Goal: Transaction & Acquisition: Purchase product/service

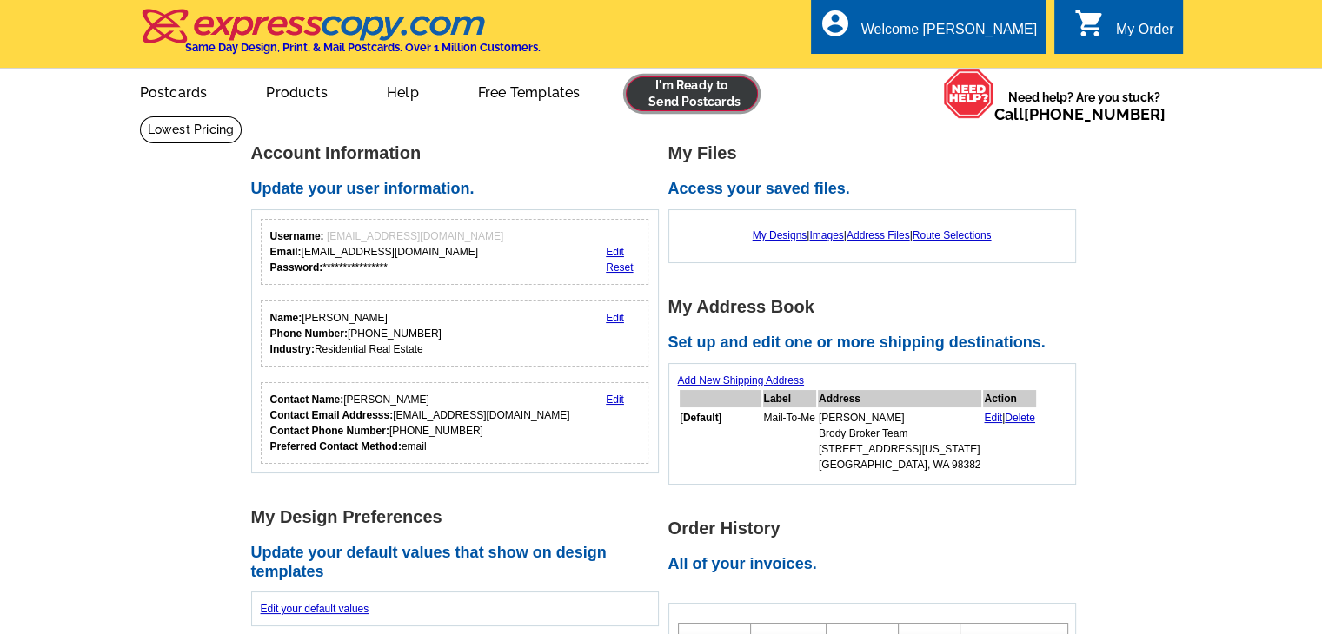
click at [688, 91] on link at bounding box center [692, 93] width 133 height 35
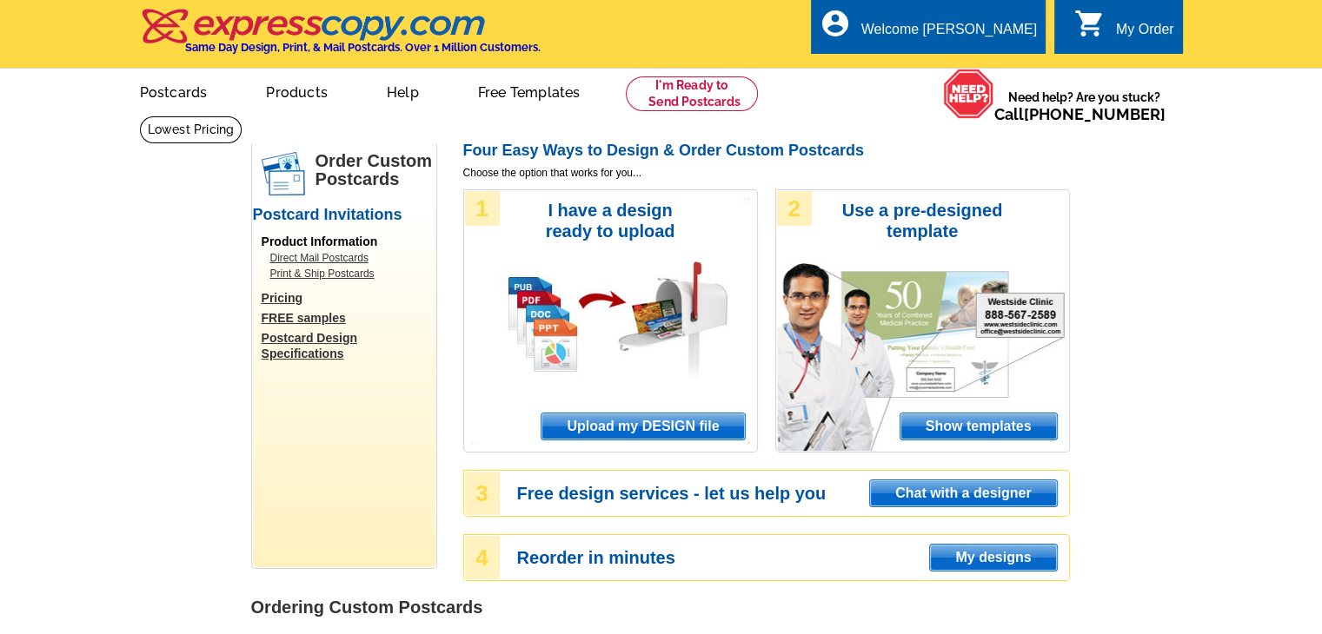
click at [665, 428] on span "Upload my DESIGN file" at bounding box center [642, 427] width 202 height 26
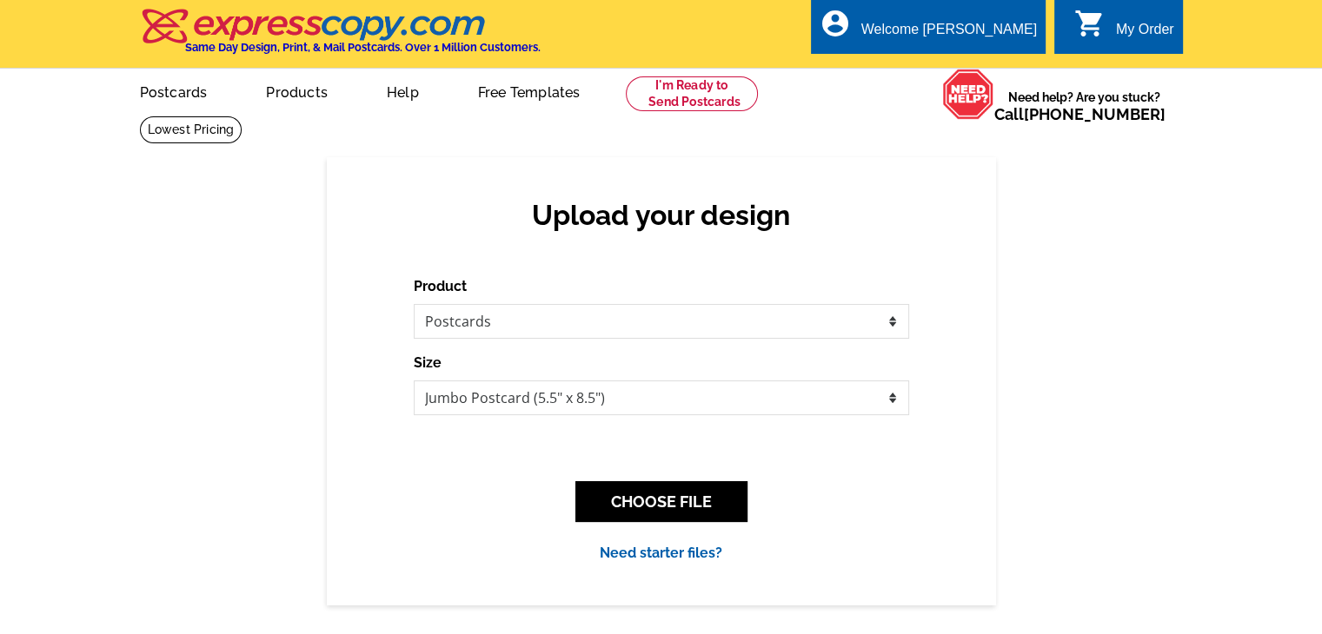
click at [732, 424] on div "Product Please select the type of file... Postcards Business Cards Letters and …" at bounding box center [661, 420] width 495 height 288
click at [732, 402] on select "Jumbo Postcard (5.5" x 8.5") Regular Postcard (4.25" x 5.6") Panoramic Postcard…" at bounding box center [661, 398] width 495 height 35
select select "1"
click at [414, 381] on select "Jumbo Postcard (5.5" x 8.5") Regular Postcard (4.25" x 5.6") Panoramic Postcard…" at bounding box center [661, 398] width 495 height 35
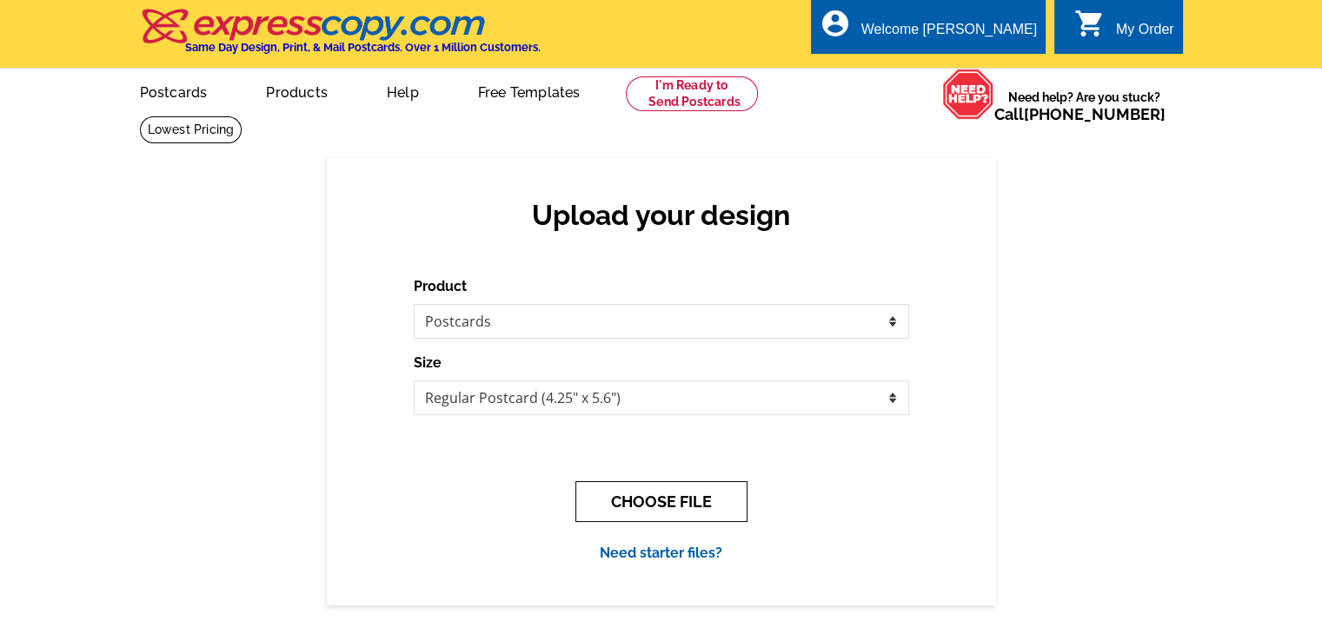
click at [680, 490] on button "CHOOSE FILE" at bounding box center [661, 501] width 172 height 41
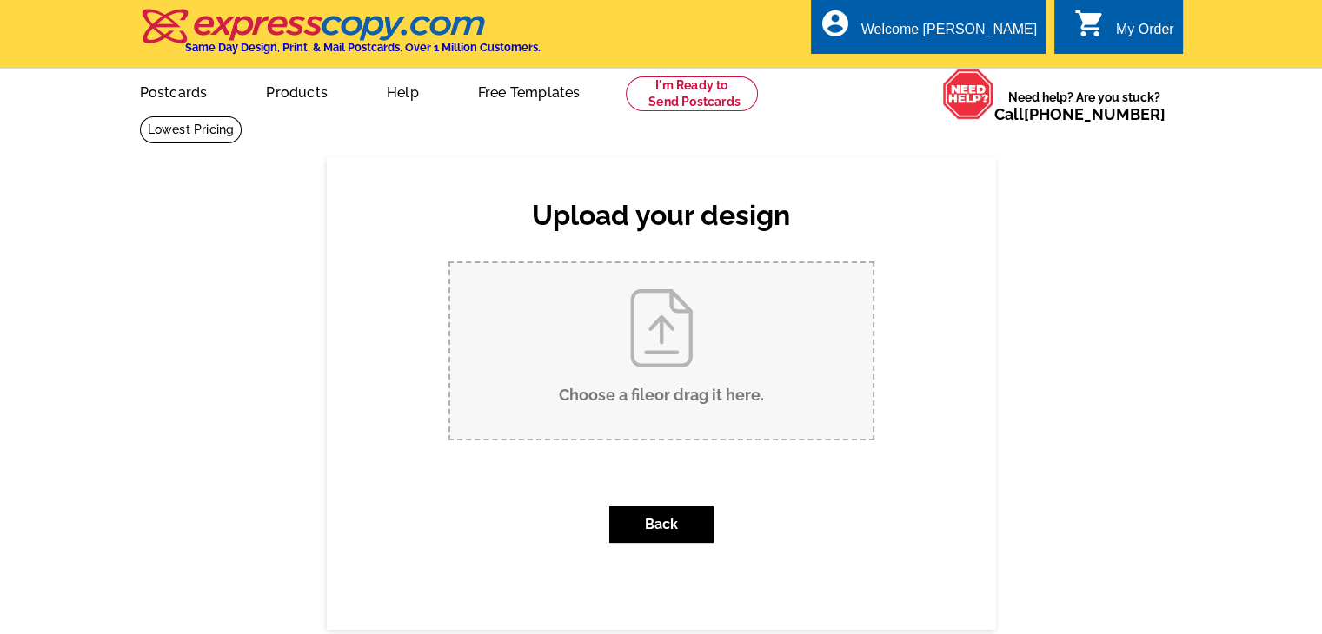
click at [696, 393] on input "Choose a file or drag it here ." at bounding box center [661, 351] width 422 height 176
type input "C:\fakepath\Postcard BBWA - Page 1.pdf"
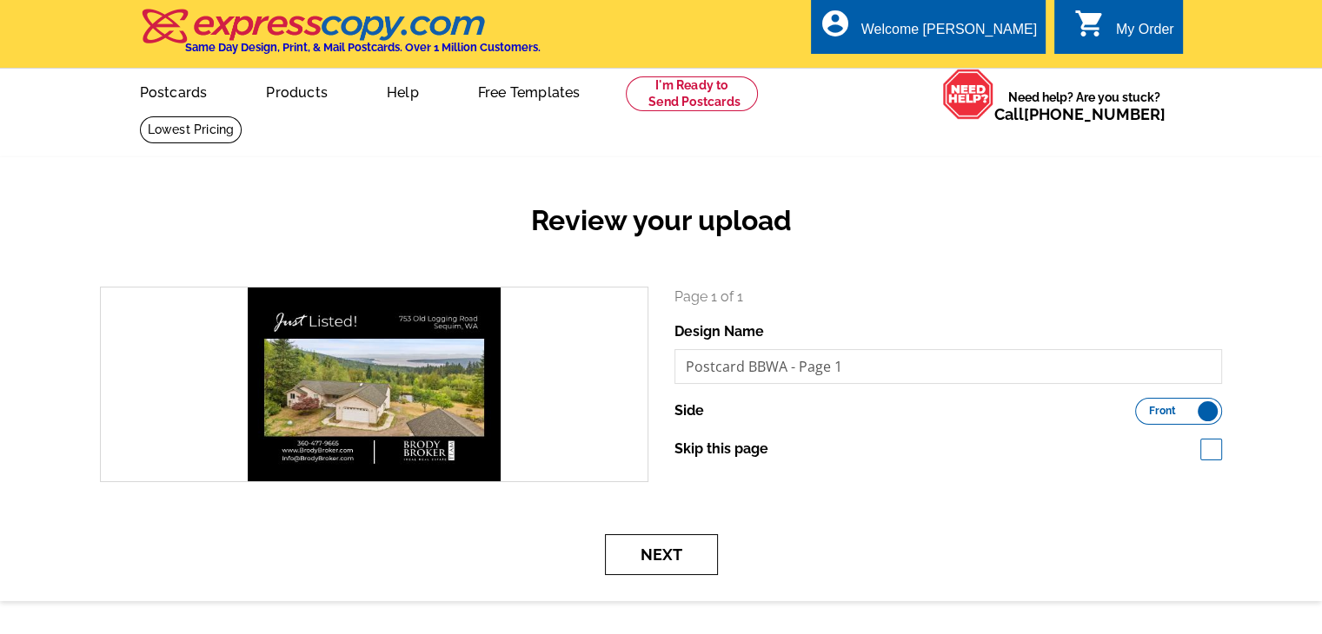
click at [659, 554] on button "Next" at bounding box center [661, 554] width 113 height 41
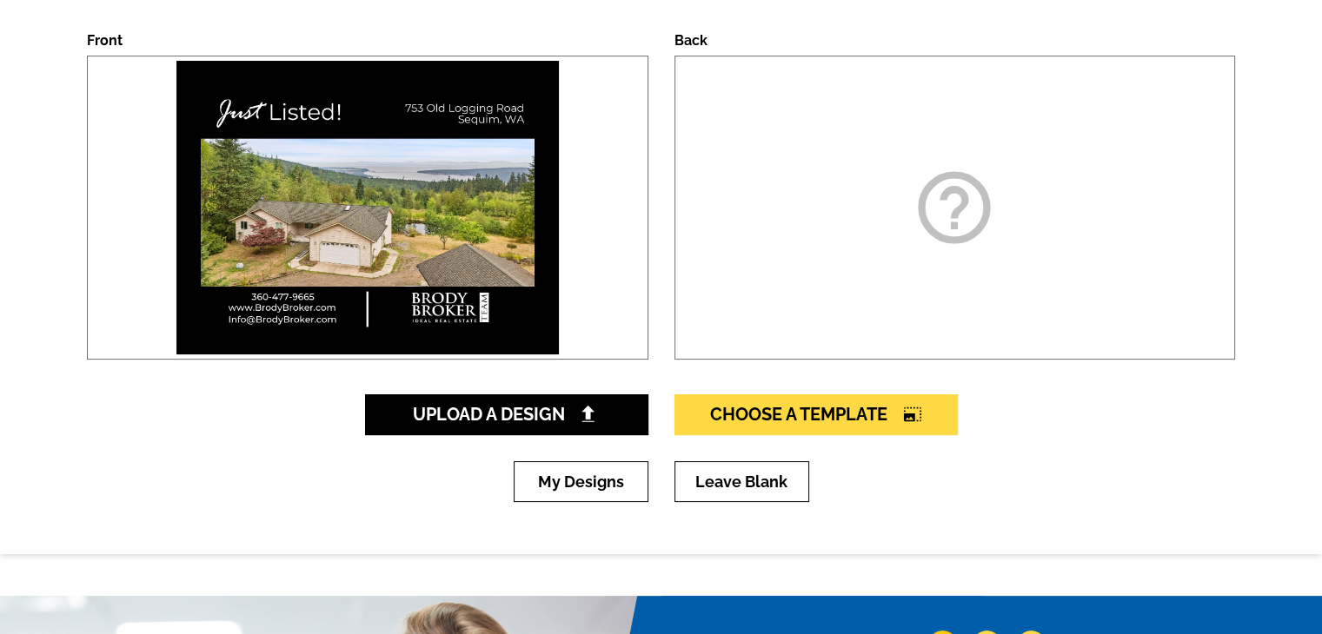
scroll to position [261, 0]
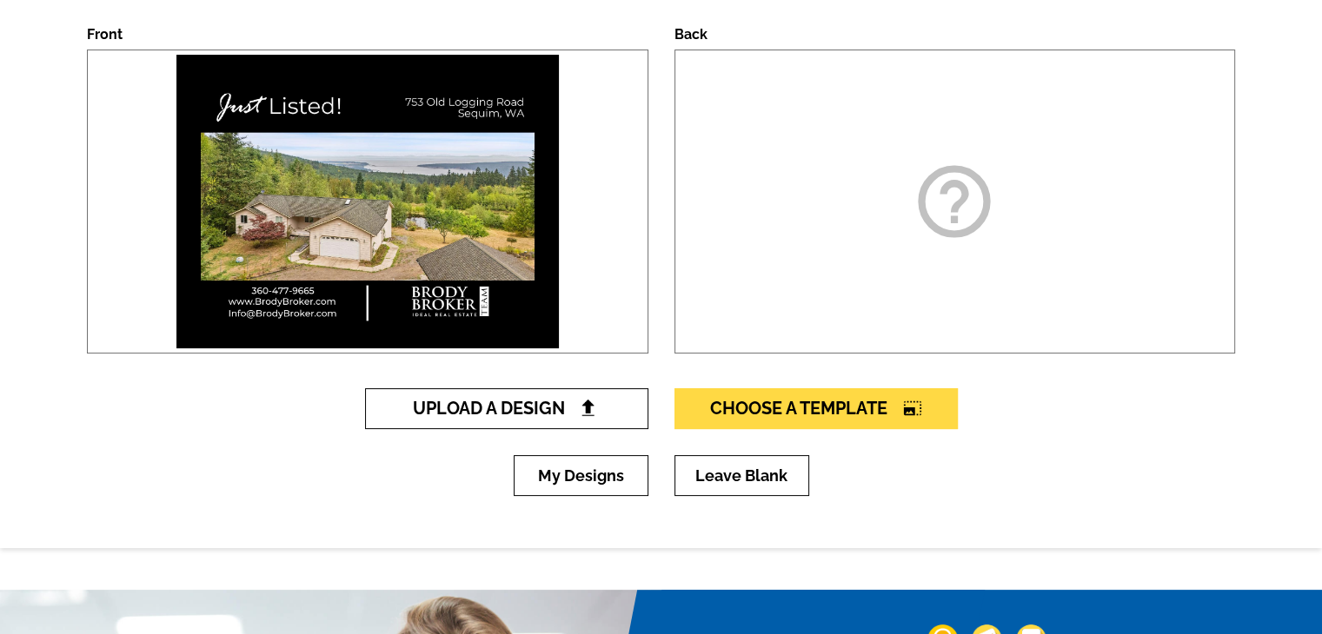
click at [533, 395] on link "Upload A Design" at bounding box center [506, 408] width 283 height 41
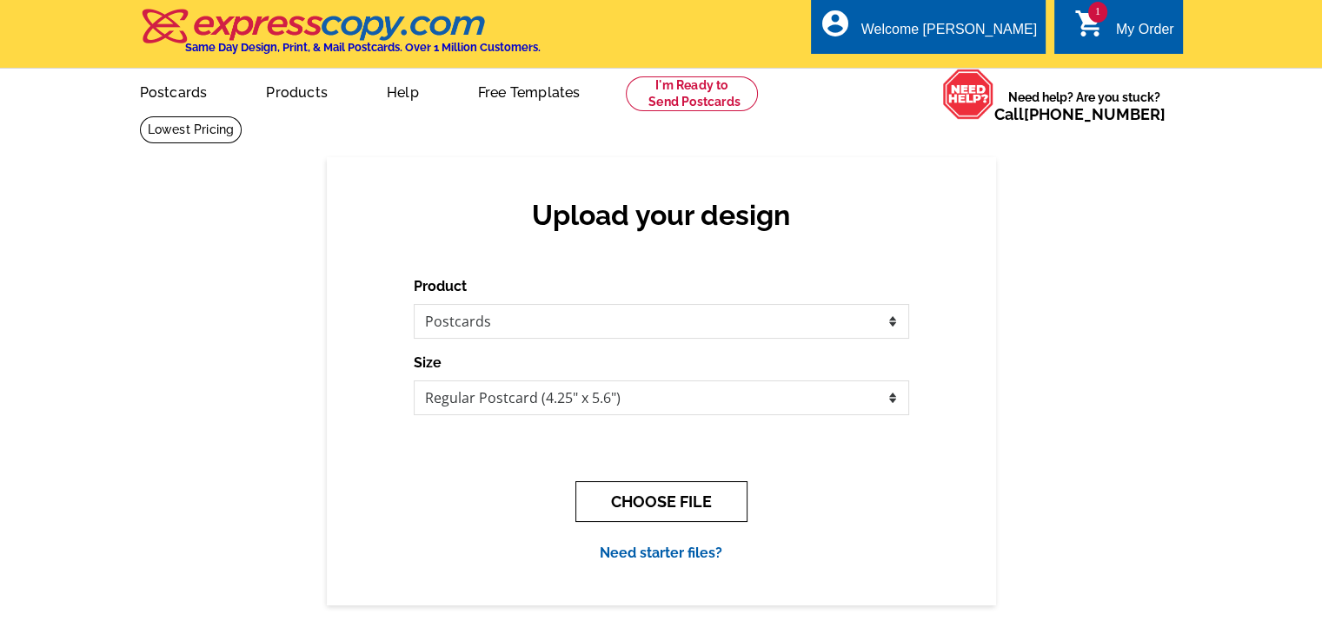
click at [653, 501] on button "CHOOSE FILE" at bounding box center [661, 501] width 172 height 41
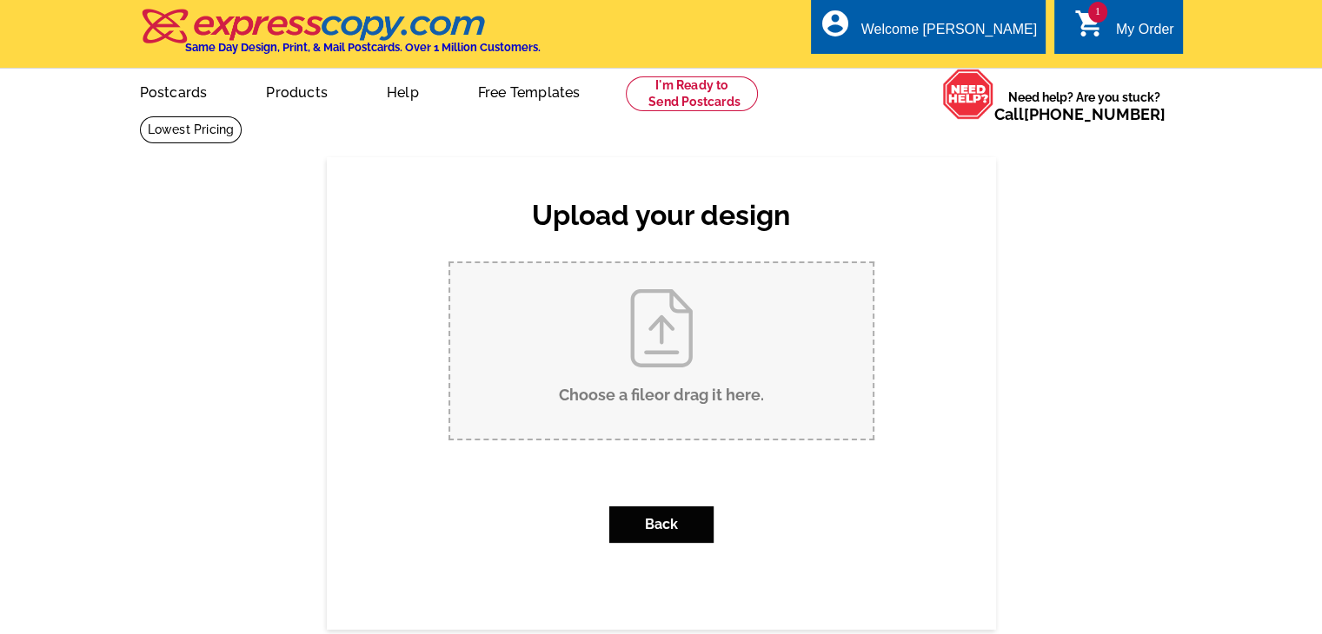
click at [665, 387] on input "Choose a file or drag it here ." at bounding box center [661, 351] width 422 height 176
type input "C:\fakepath\Postcard BBWA - Page 2.pdf"
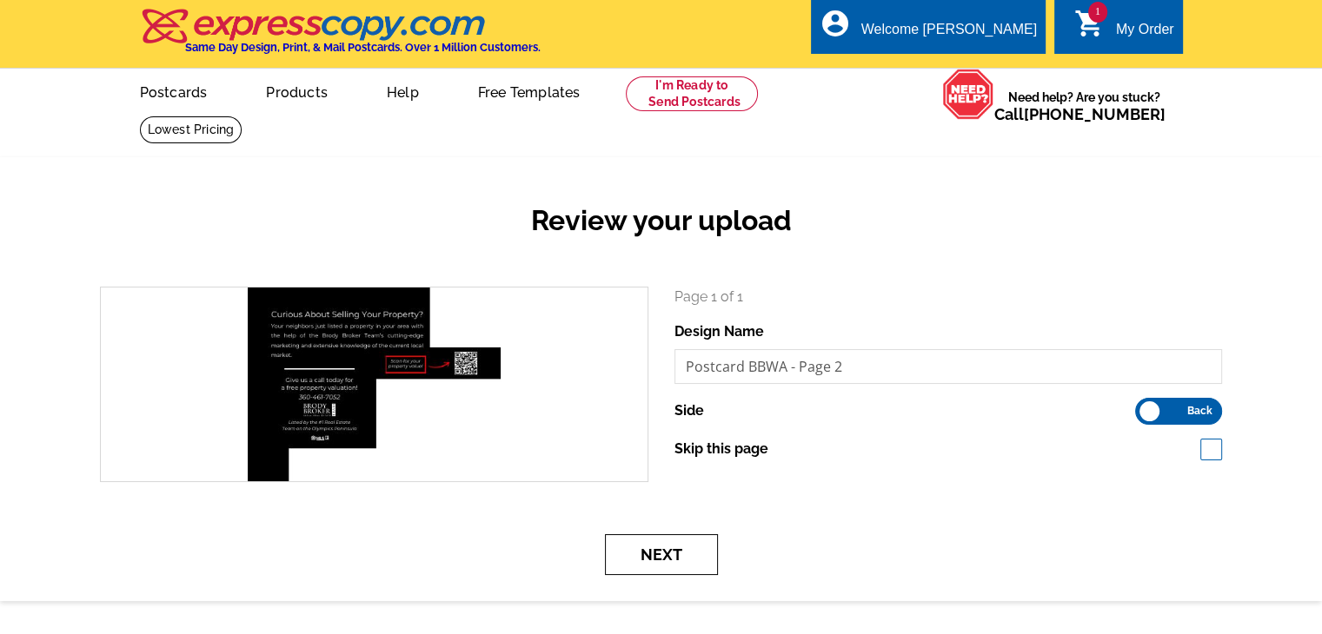
click at [643, 567] on button "Next" at bounding box center [661, 554] width 113 height 41
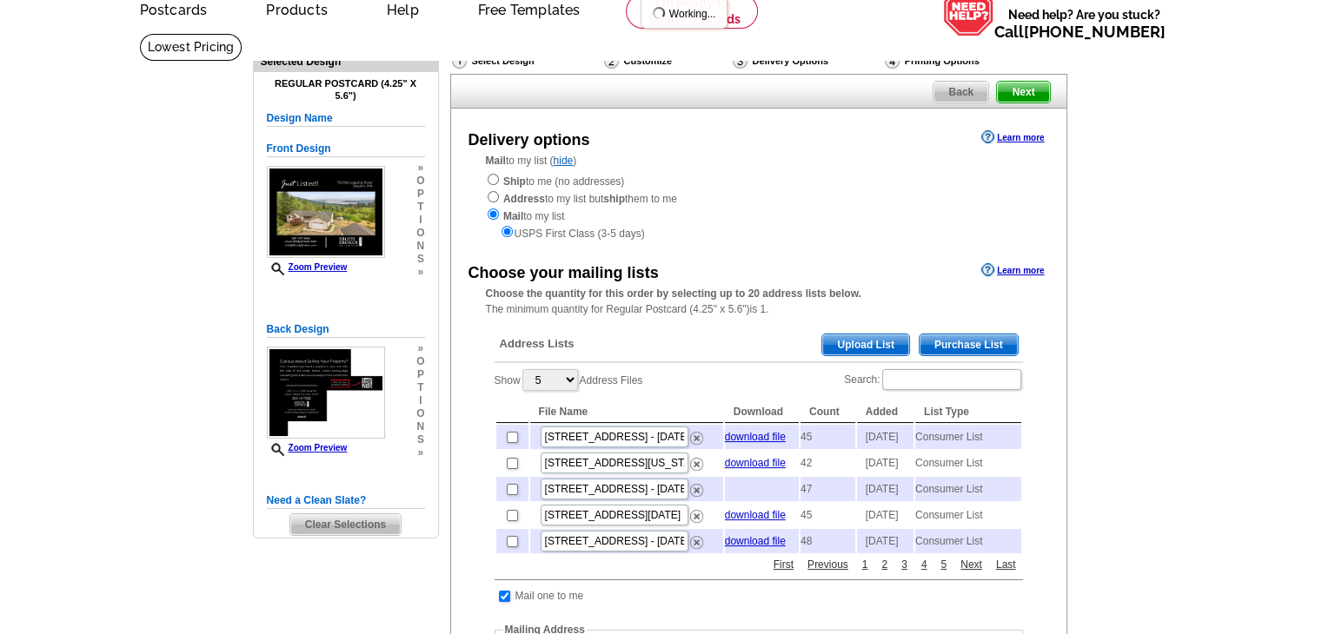
scroll to position [87, 0]
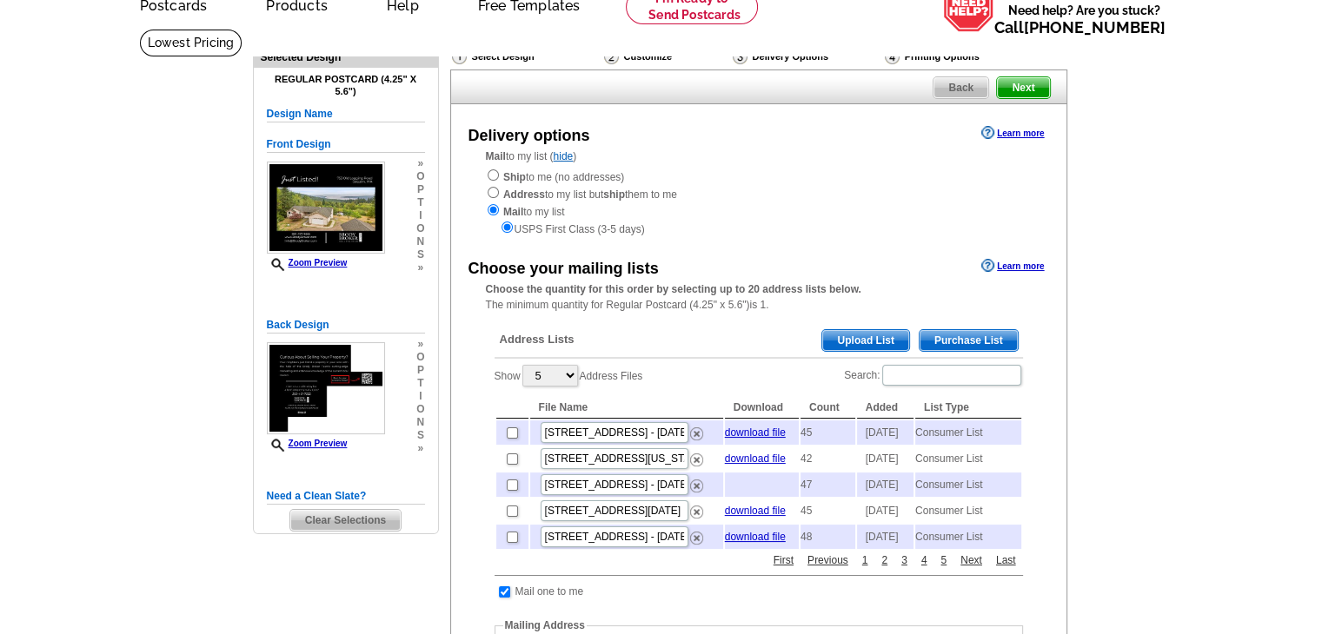
click at [994, 342] on span "Purchase List" at bounding box center [968, 340] width 98 height 21
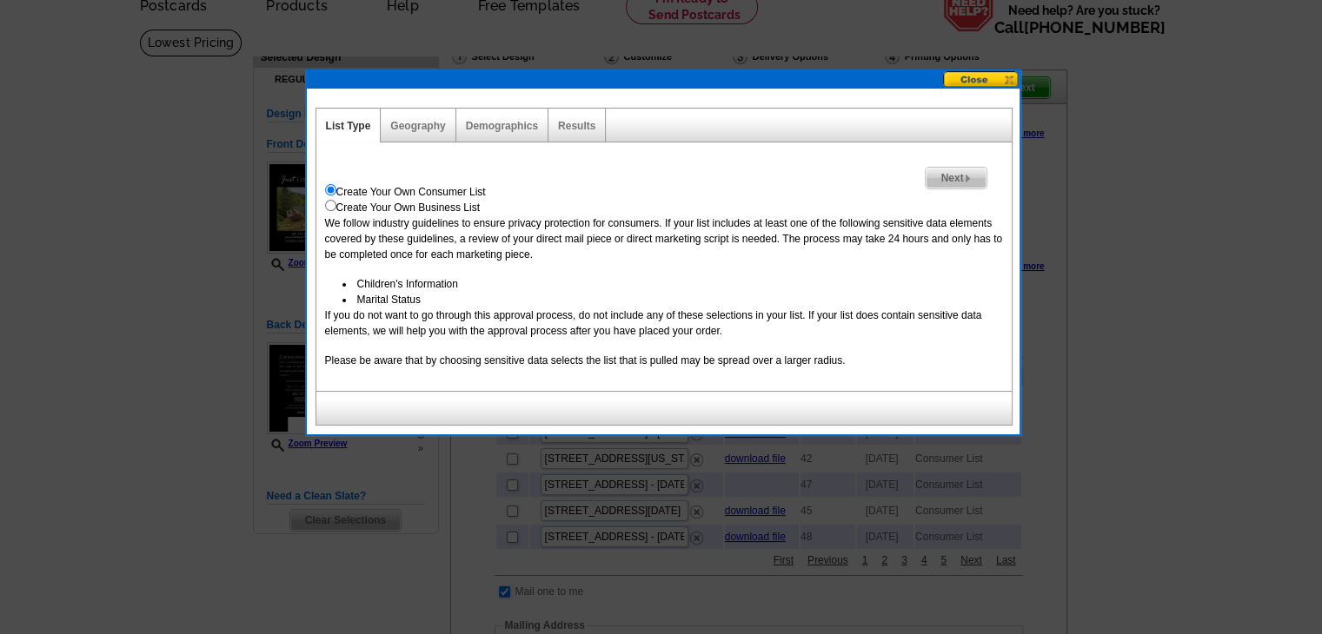
click at [956, 189] on div "Create Your Own Consumer List" at bounding box center [664, 192] width 678 height 16
click at [956, 182] on span "Next" at bounding box center [956, 178] width 60 height 21
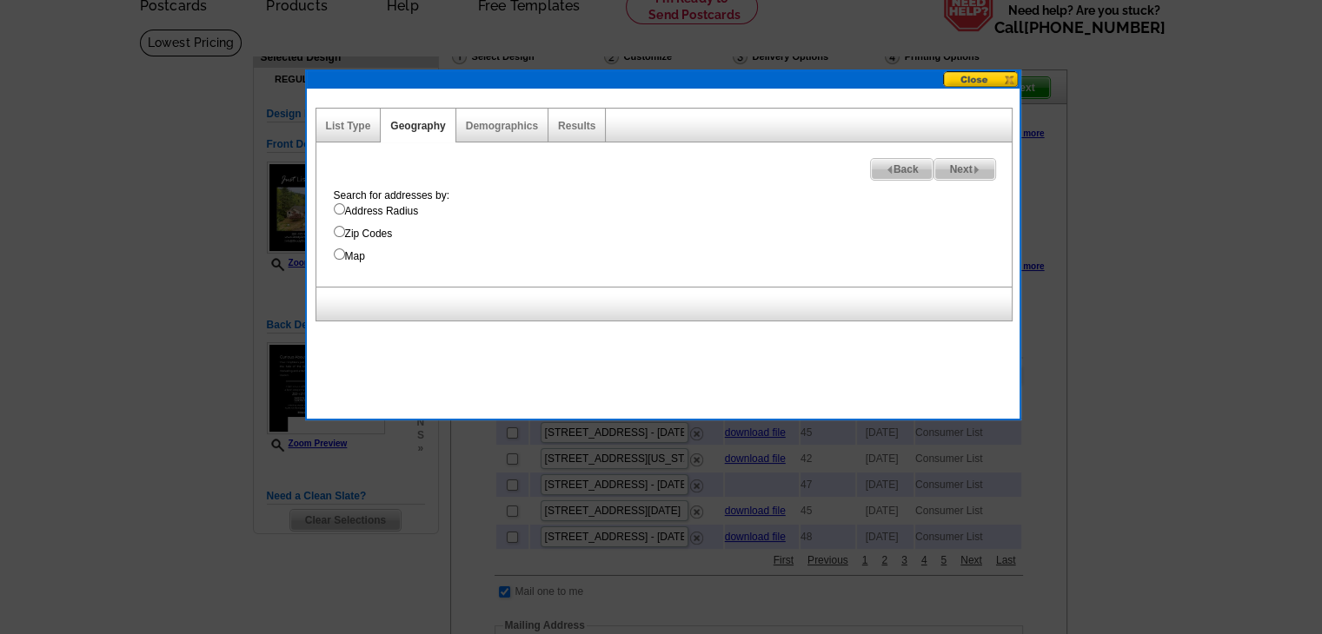
click at [363, 209] on label "Address Radius" at bounding box center [673, 211] width 678 height 16
click at [345, 209] on input "Address Radius" at bounding box center [339, 208] width 11 height 11
radio input "true"
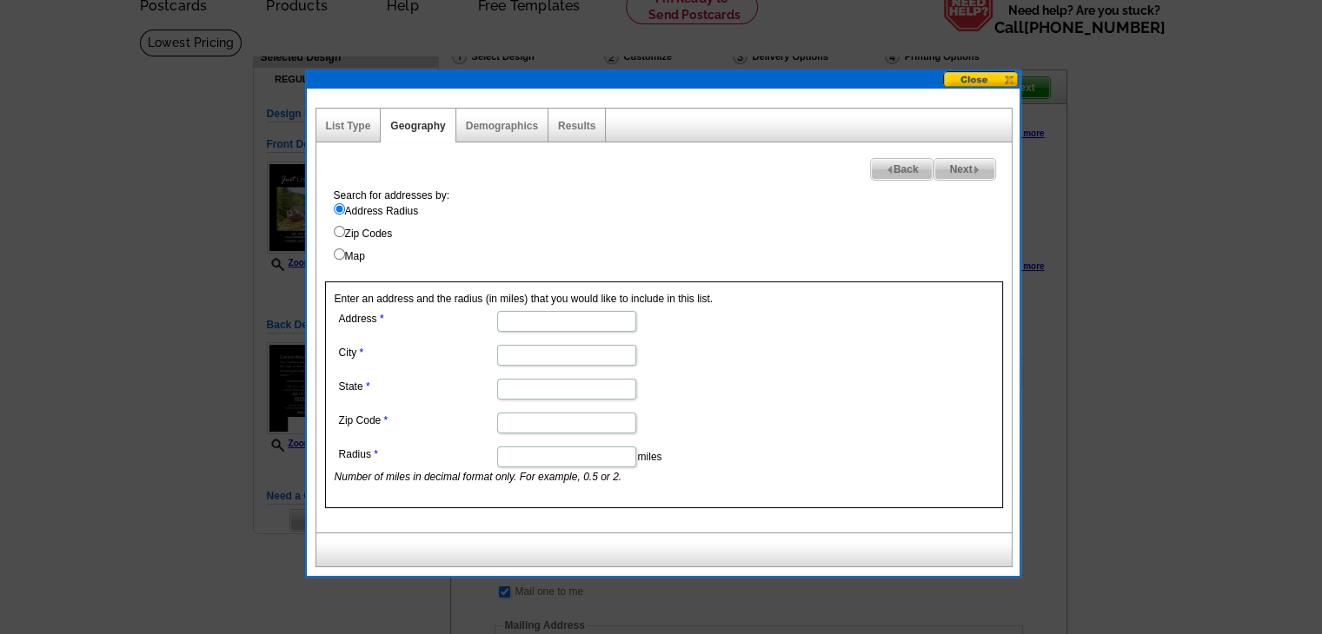
click at [532, 322] on input "Address" at bounding box center [566, 321] width 139 height 21
paste input "753 Old Logging Road"
type input "753 Old Logging Road"
click at [532, 359] on input "City" at bounding box center [566, 355] width 139 height 21
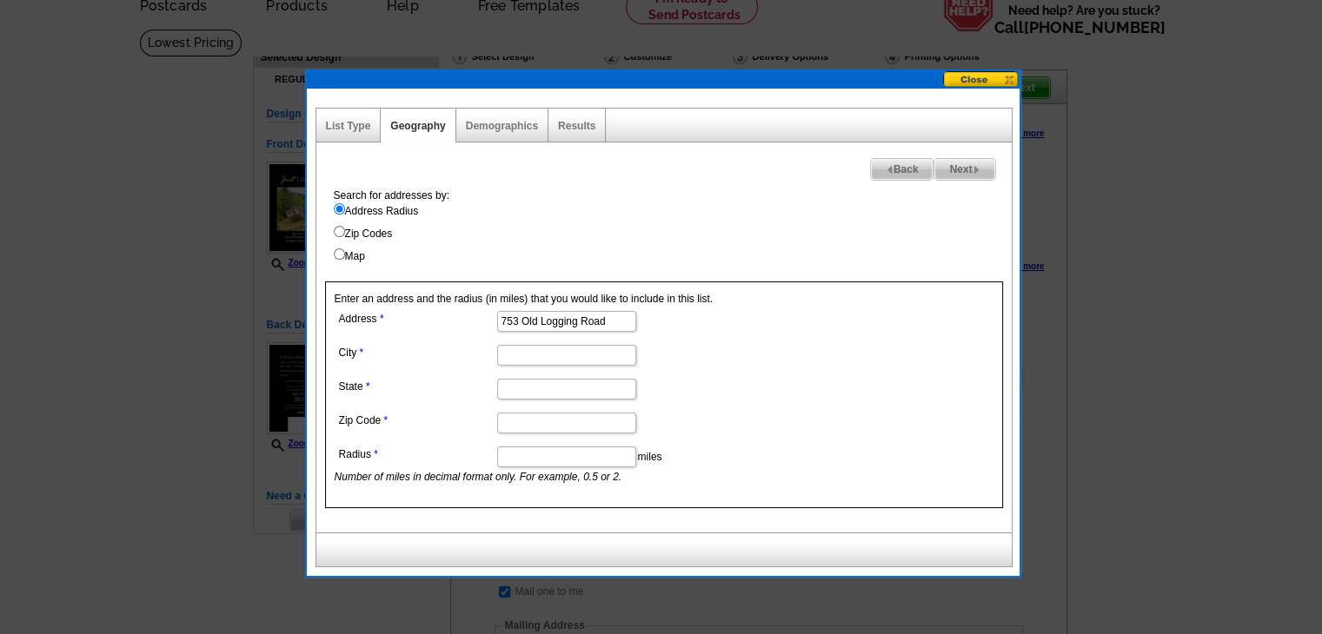
type input "Sequim"
click at [547, 386] on input "State" at bounding box center [566, 389] width 139 height 21
type input "Washington"
click at [518, 415] on input "Zip Code" at bounding box center [566, 423] width 139 height 21
paste input "98382"
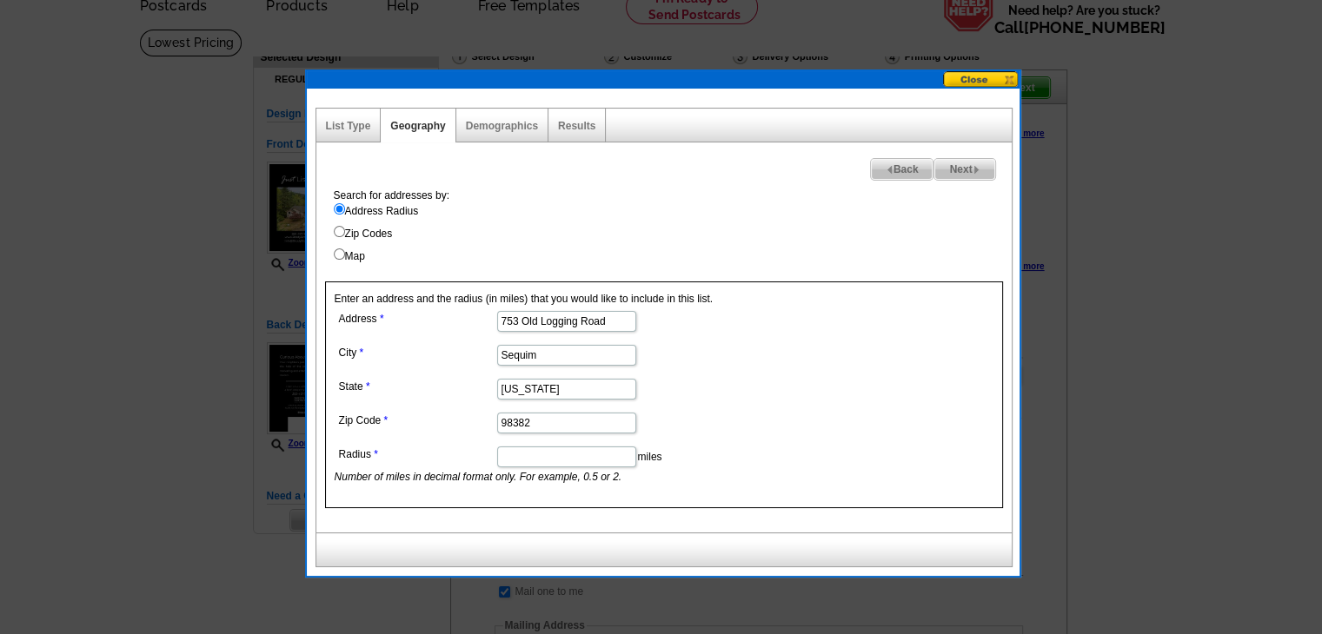
type input "98382"
click at [563, 452] on input "Radius" at bounding box center [566, 457] width 139 height 21
type input "2"
click at [970, 168] on span "Next" at bounding box center [964, 169] width 60 height 21
select select
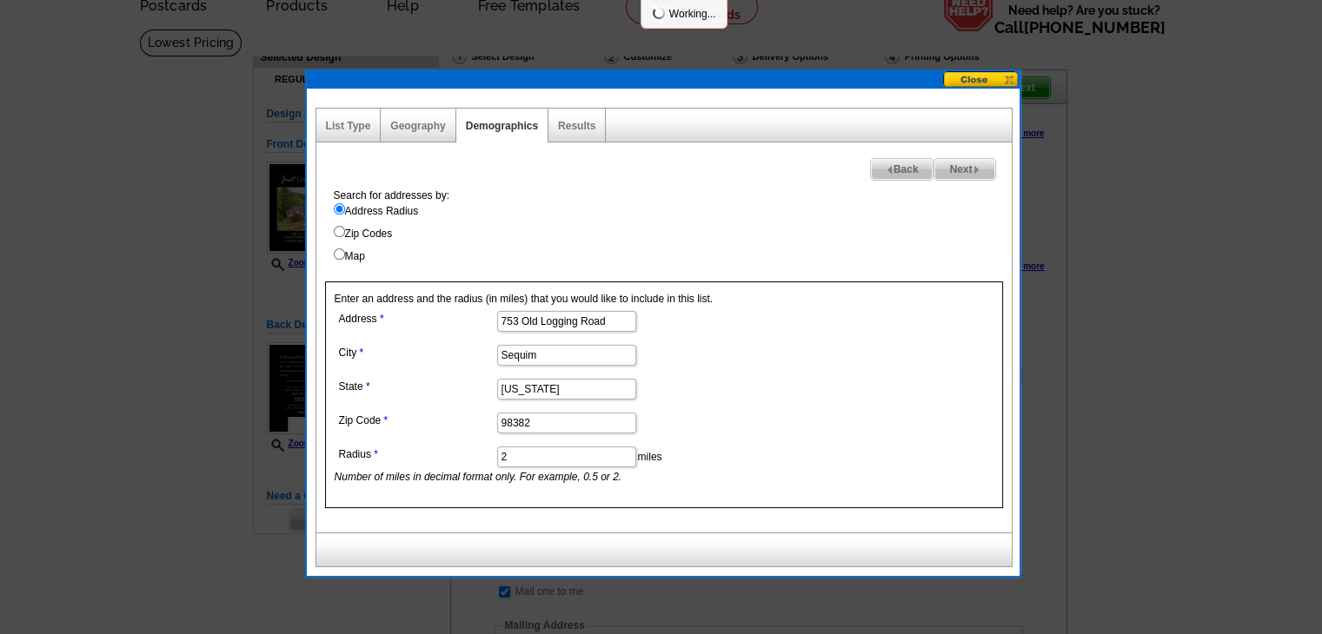
select select
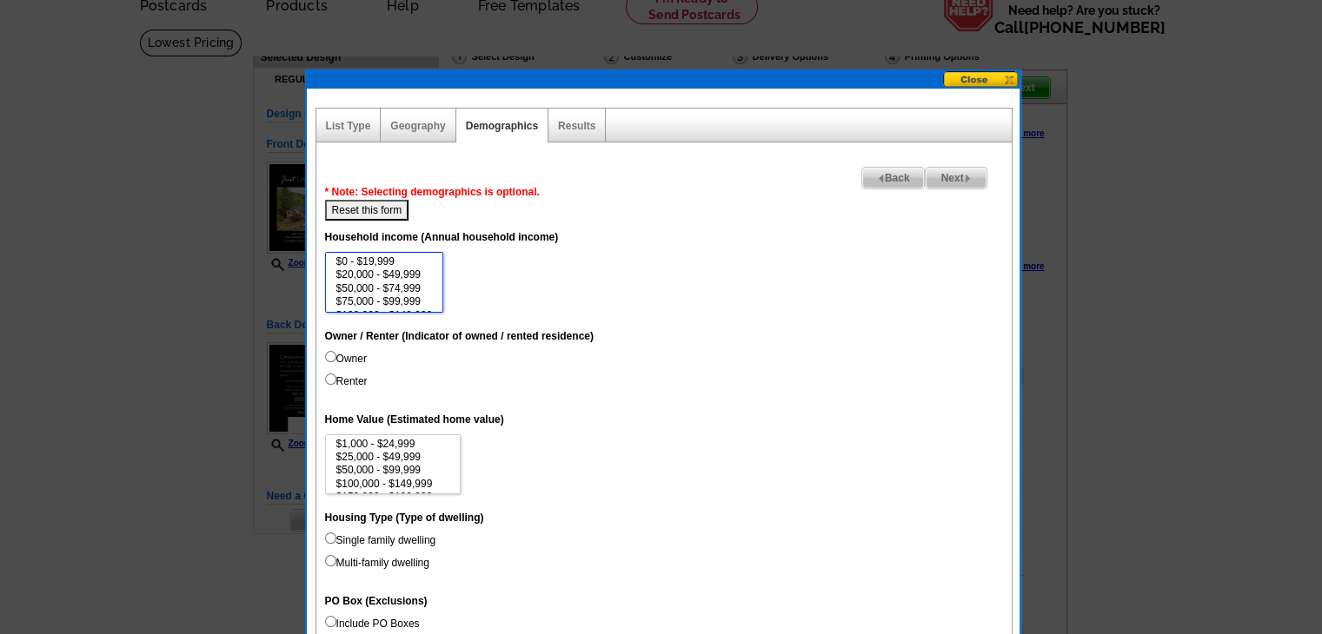
scroll to position [42, 0]
click at [419, 299] on option "$200,000 - $249,999" at bounding box center [385, 300] width 100 height 13
select select "150000-199999"
click at [382, 286] on option "$150,000 - $199,999" at bounding box center [385, 287] width 100 height 13
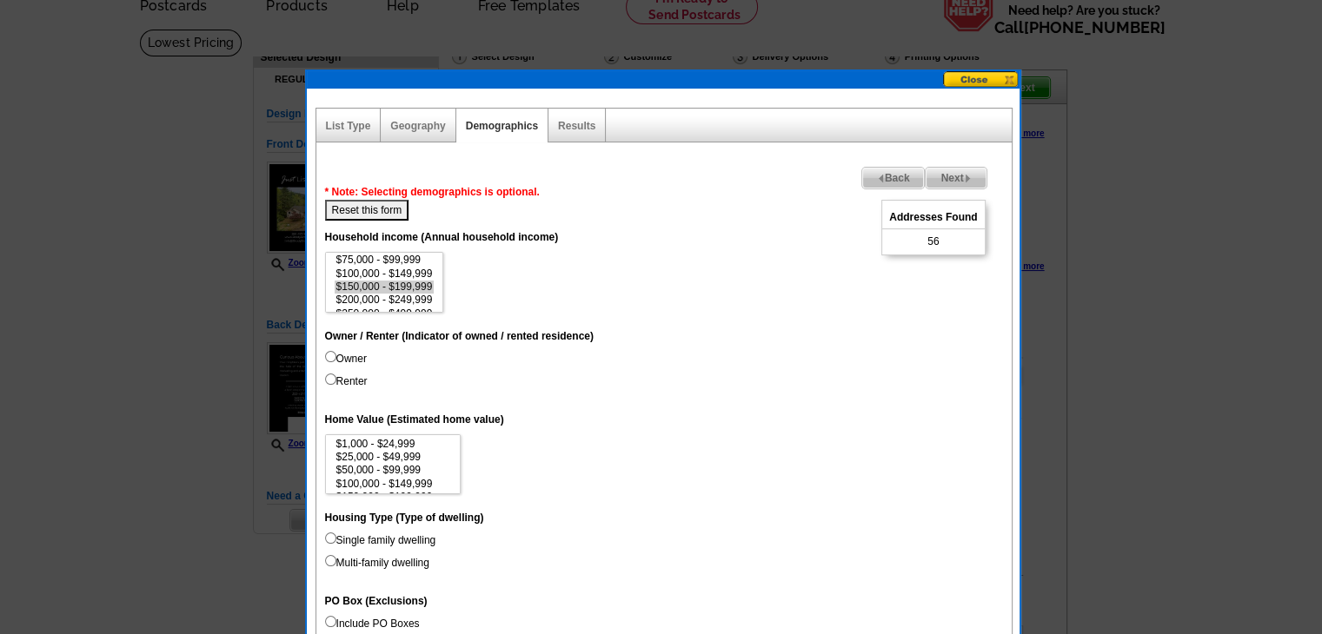
click at [340, 356] on label "Owner" at bounding box center [346, 359] width 42 height 16
click at [336, 356] on input "Owner" at bounding box center [330, 356] width 11 height 11
radio input "true"
click at [977, 182] on span "Next" at bounding box center [956, 178] width 60 height 21
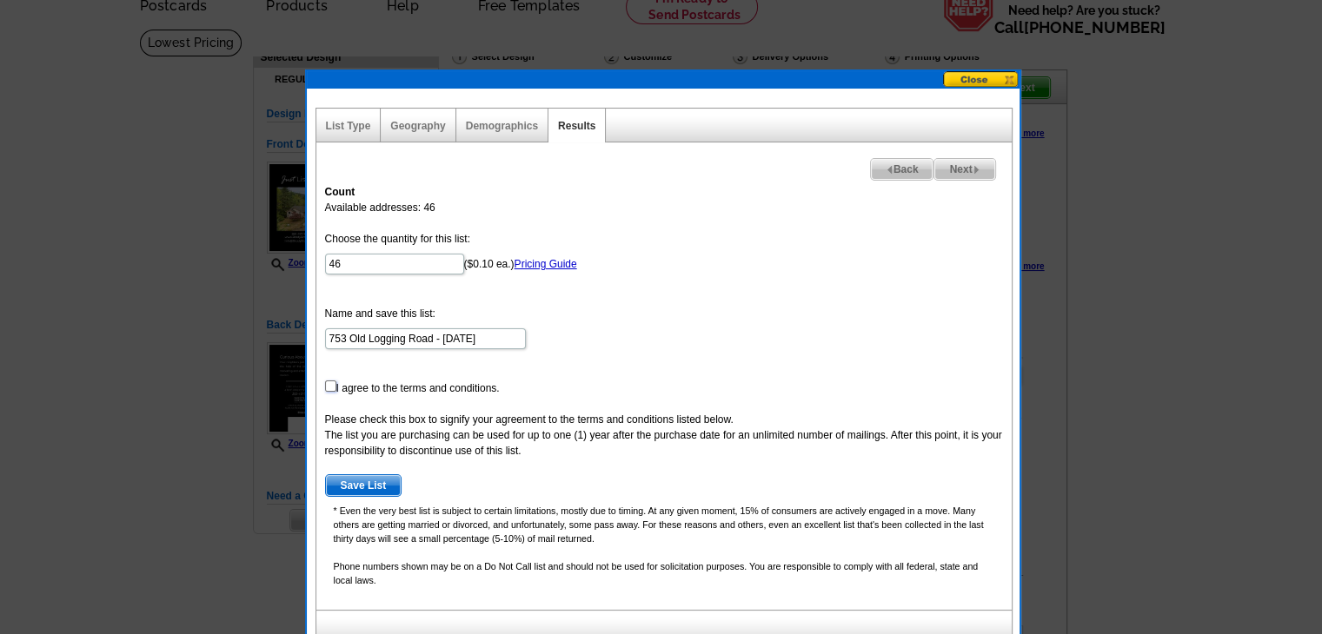
click at [328, 384] on input "checkbox" at bounding box center [330, 386] width 11 height 11
checkbox input "true"
click at [375, 481] on span "Save List" at bounding box center [364, 485] width 76 height 21
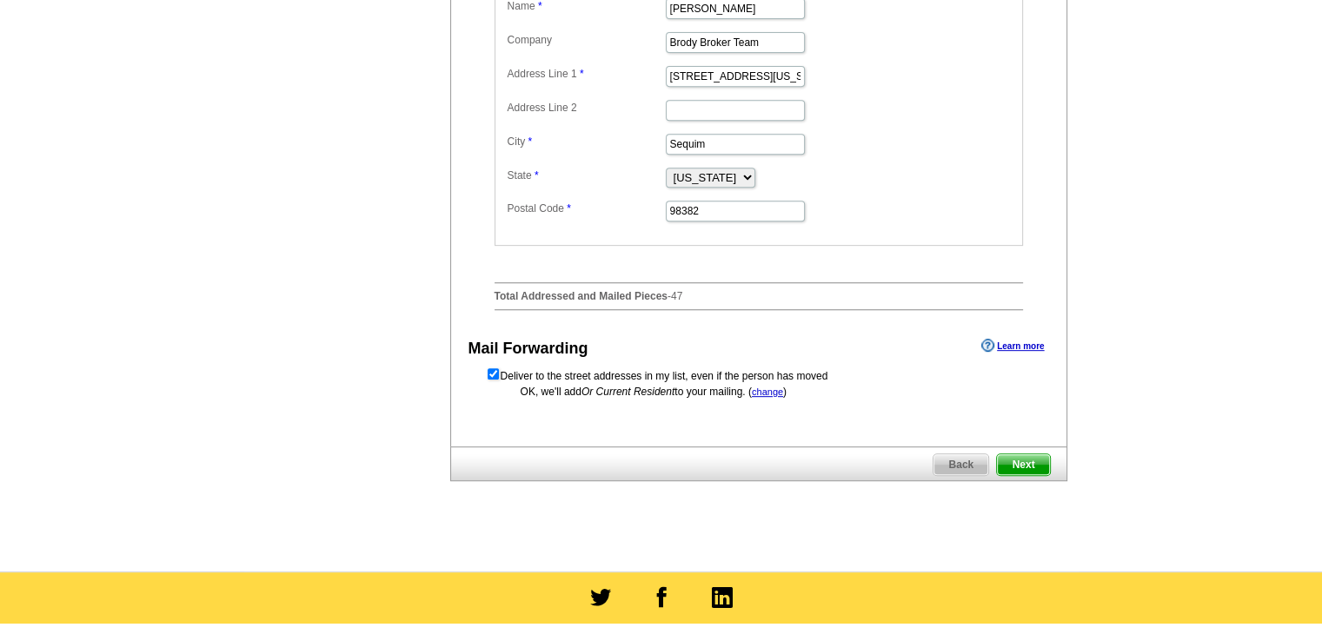
scroll to position [782, 0]
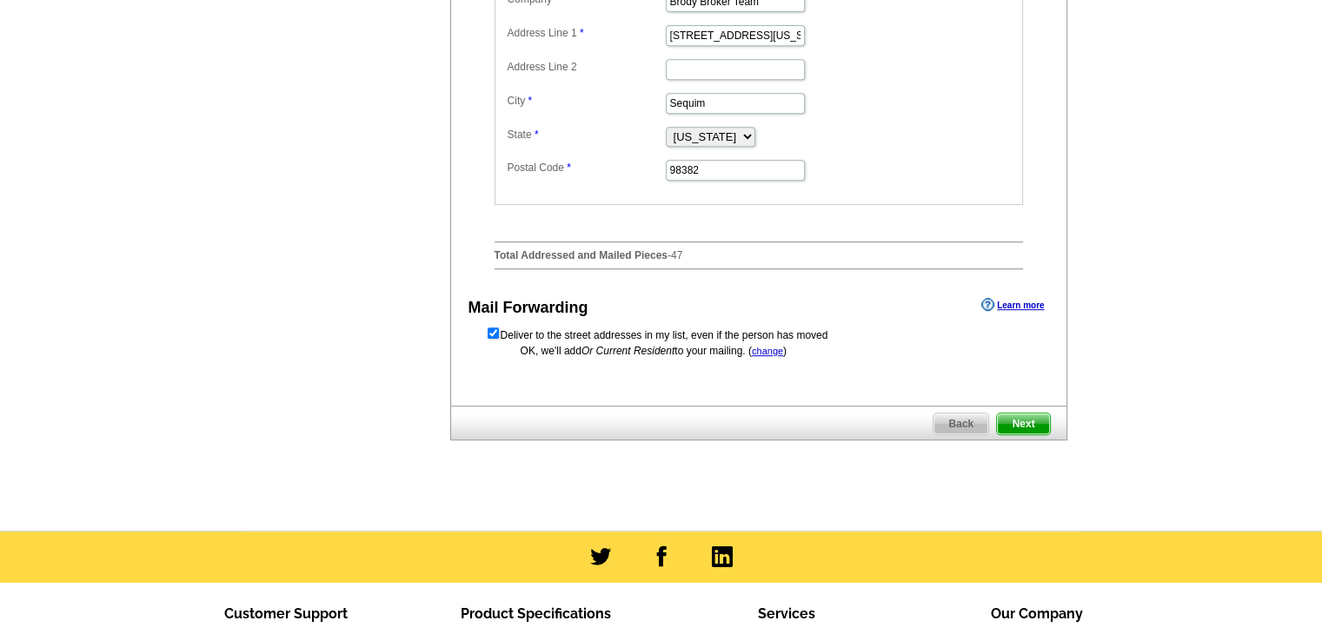
click at [1033, 435] on span "Next" at bounding box center [1023, 424] width 52 height 21
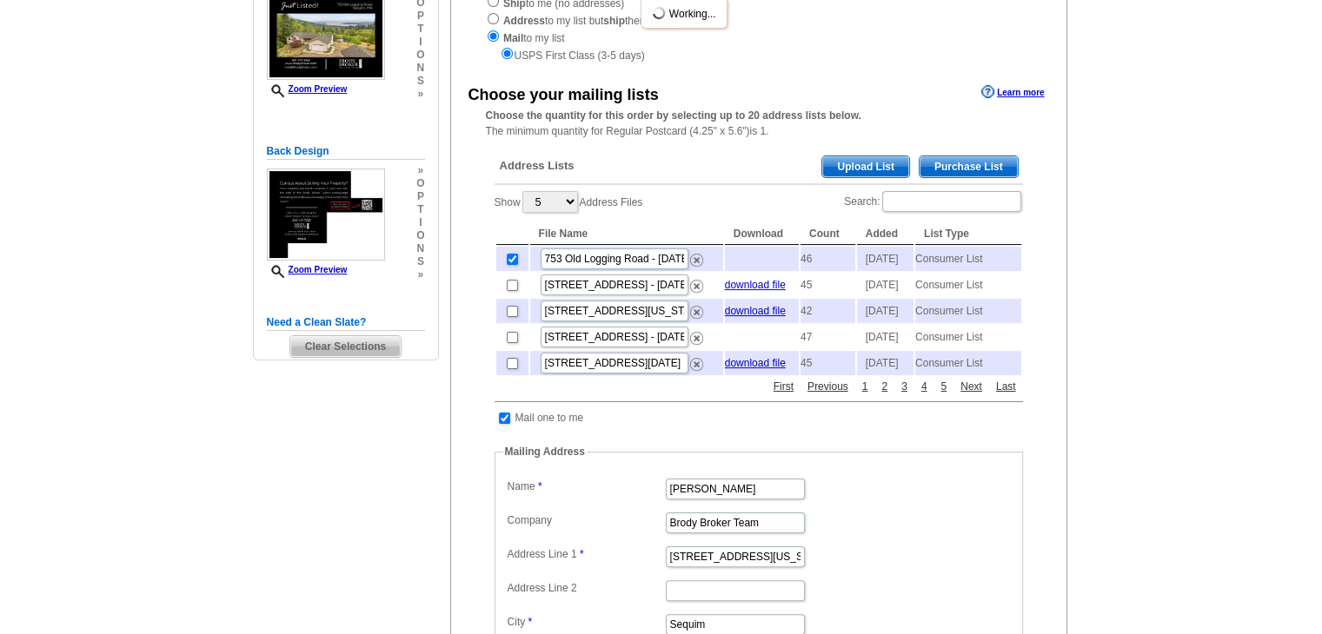
scroll to position [0, 0]
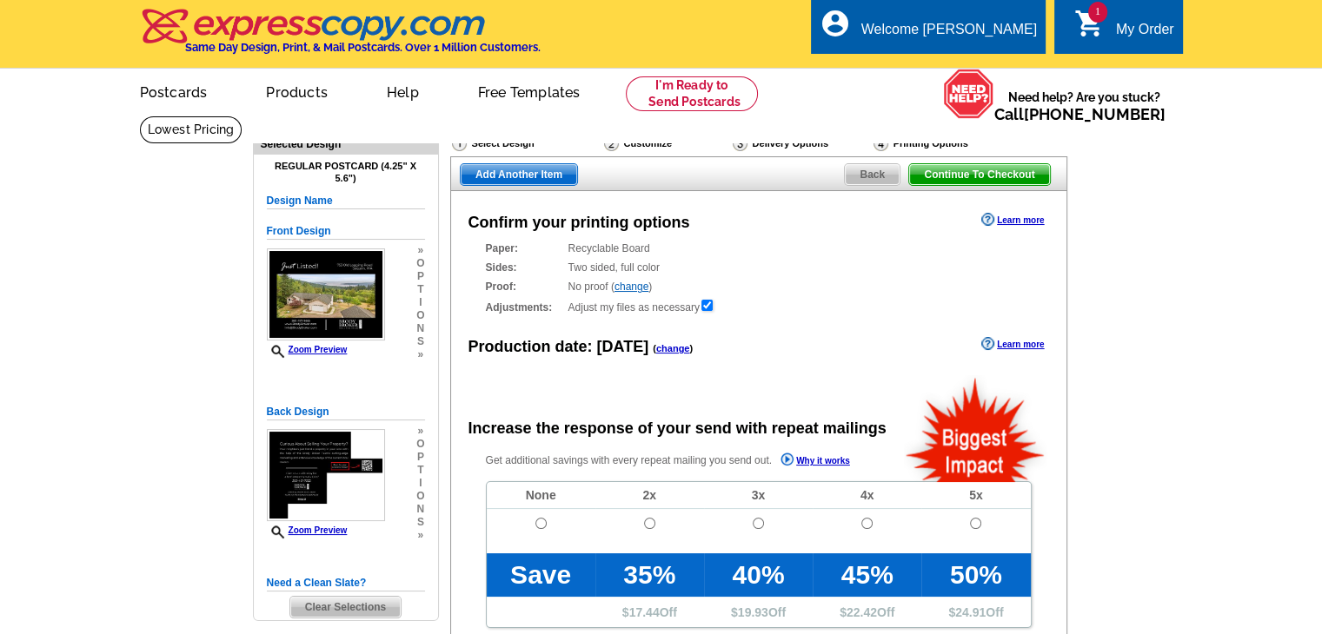
scroll to position [261, 0]
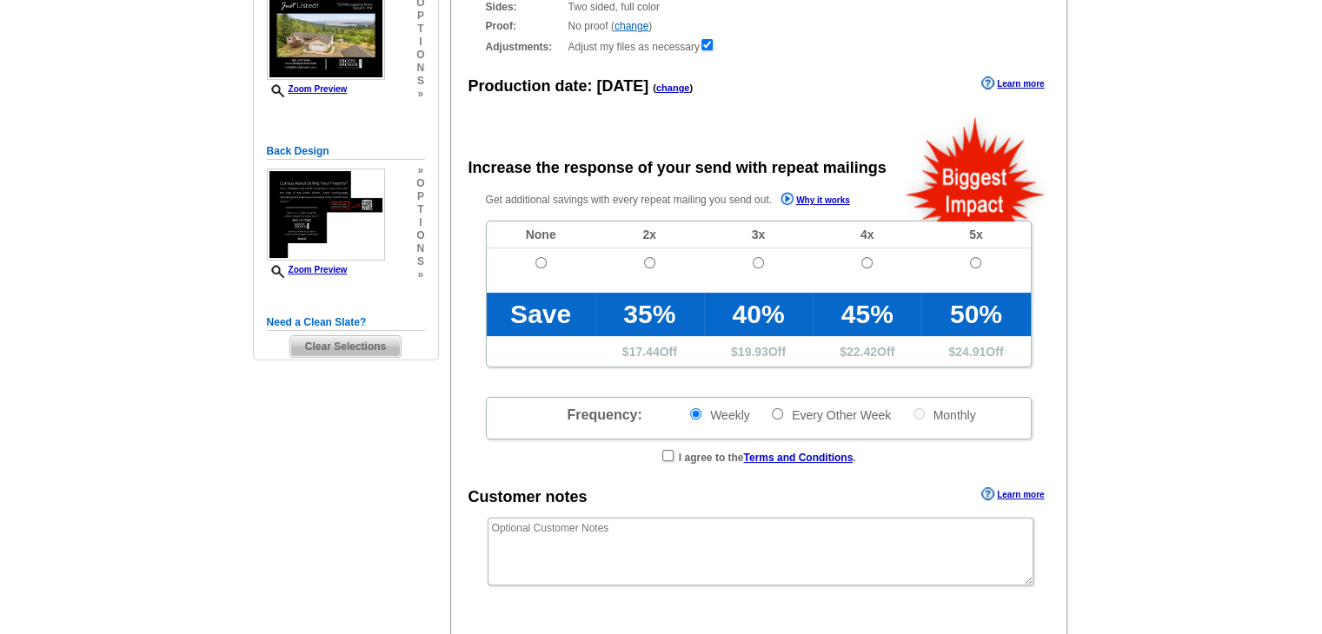
radio input "false"
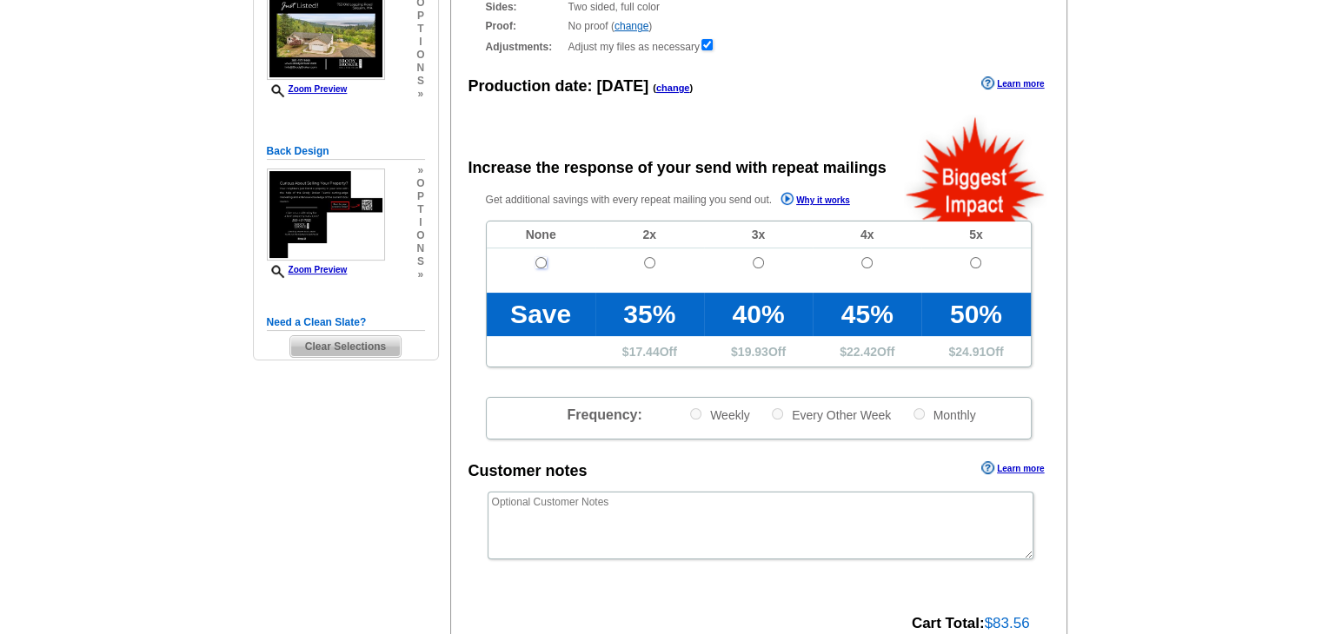
click at [538, 265] on input "radio" at bounding box center [540, 262] width 11 height 11
radio input "true"
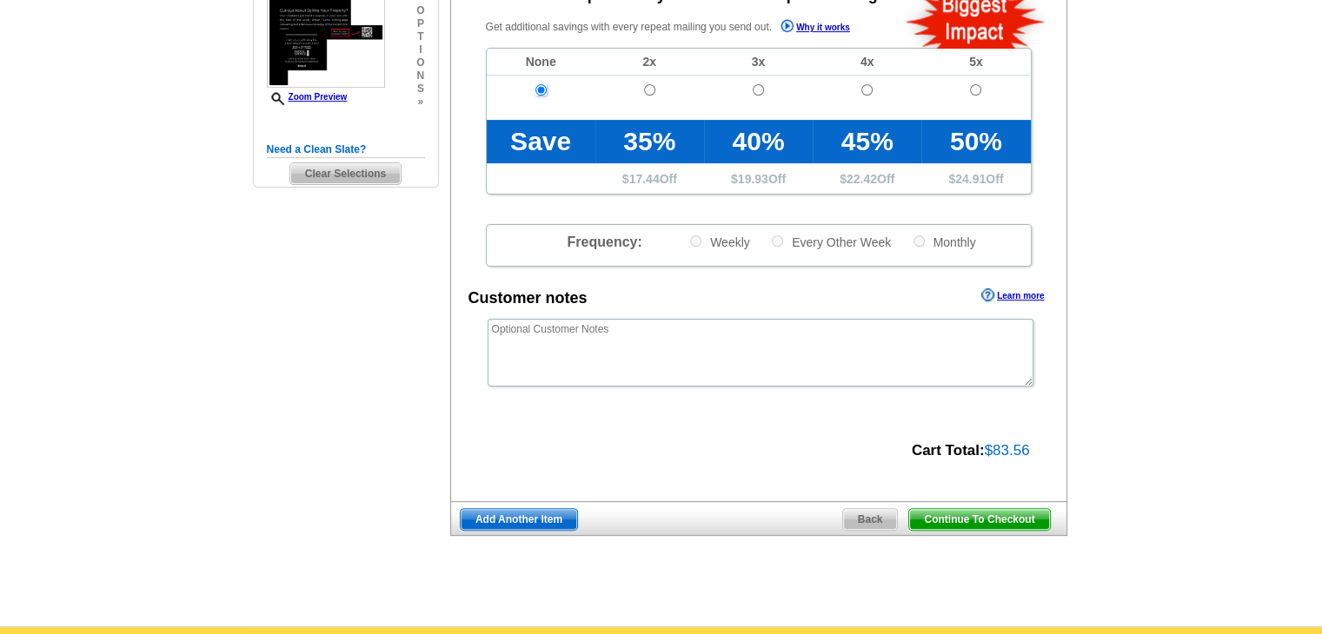
scroll to position [435, 0]
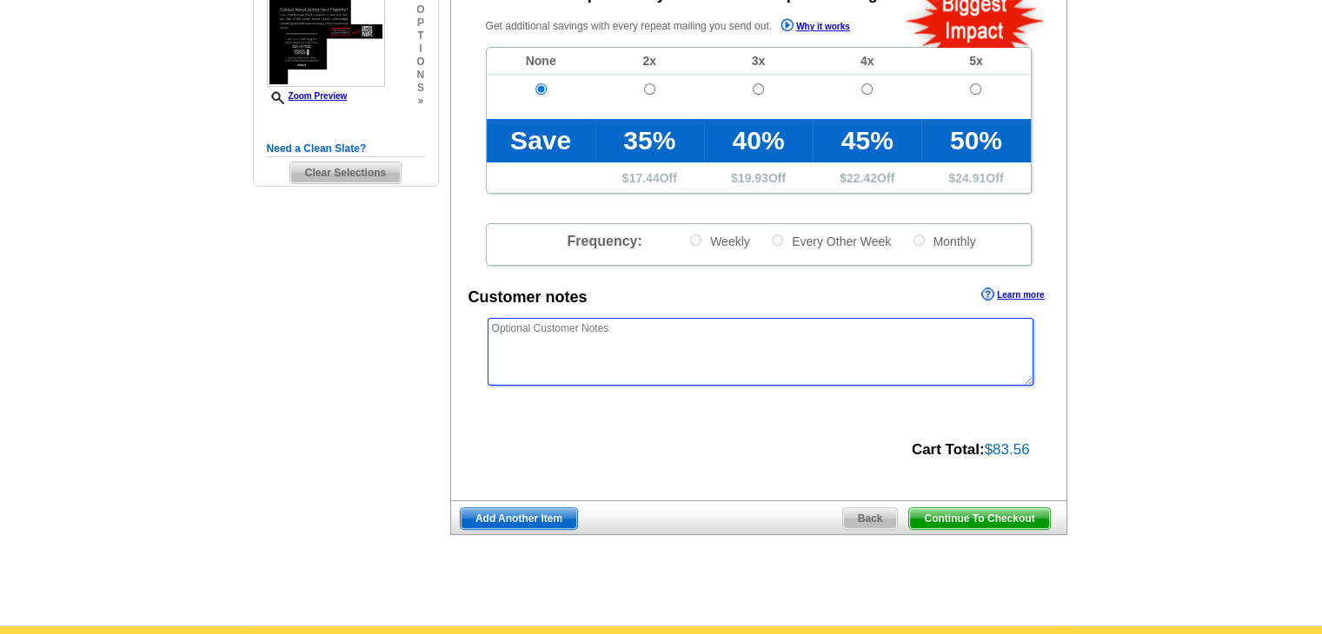
click at [629, 359] on textarea at bounding box center [761, 352] width 546 height 68
paste textarea "*/*/* PLEASE USE "OUR NEIGHBORS AT" INSTEAD OF USING NAMES THE MAILING LIST */*…"
type textarea "*/*/* PLEASE USE "OUR NEIGHBORS AT" INSTEAD OF USING NAMES THE MAILING LIST */*…"
click at [964, 515] on span "Continue To Checkout" at bounding box center [979, 518] width 140 height 21
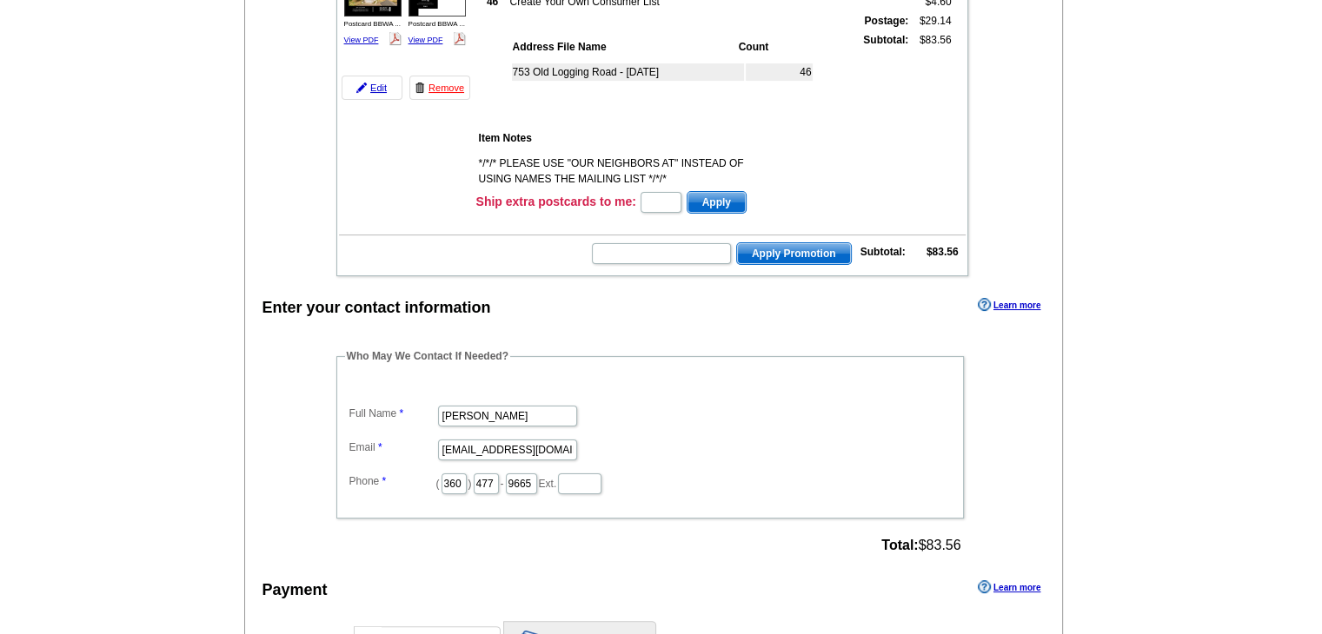
scroll to position [261, 0]
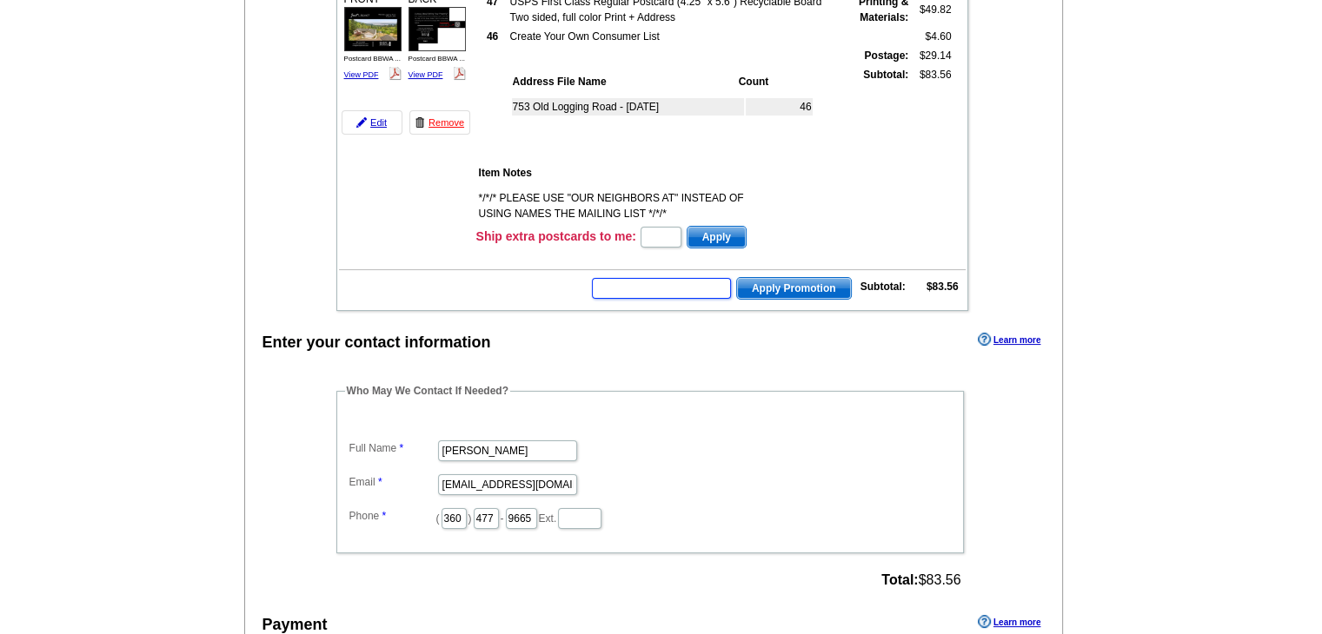
click at [643, 286] on input "text" at bounding box center [661, 288] width 139 height 21
paste input "SMS2510m"
type input "SMS2510m"
click at [773, 282] on span "Apply Promotion" at bounding box center [794, 288] width 114 height 21
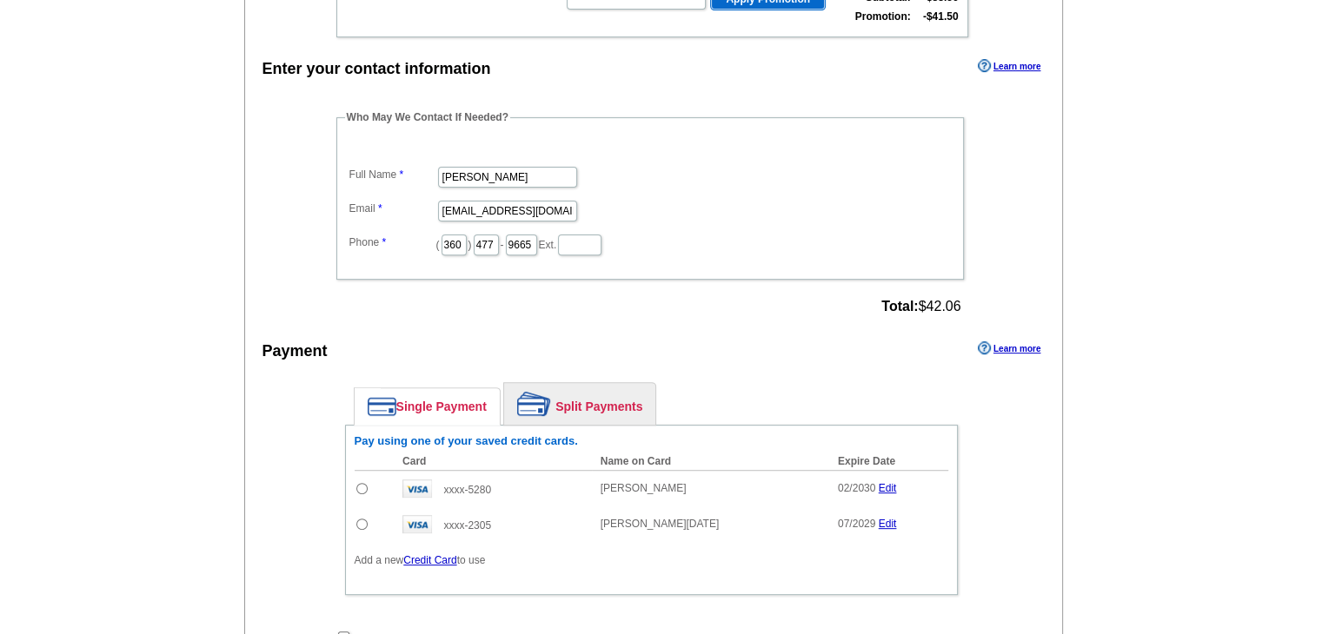
scroll to position [608, 0]
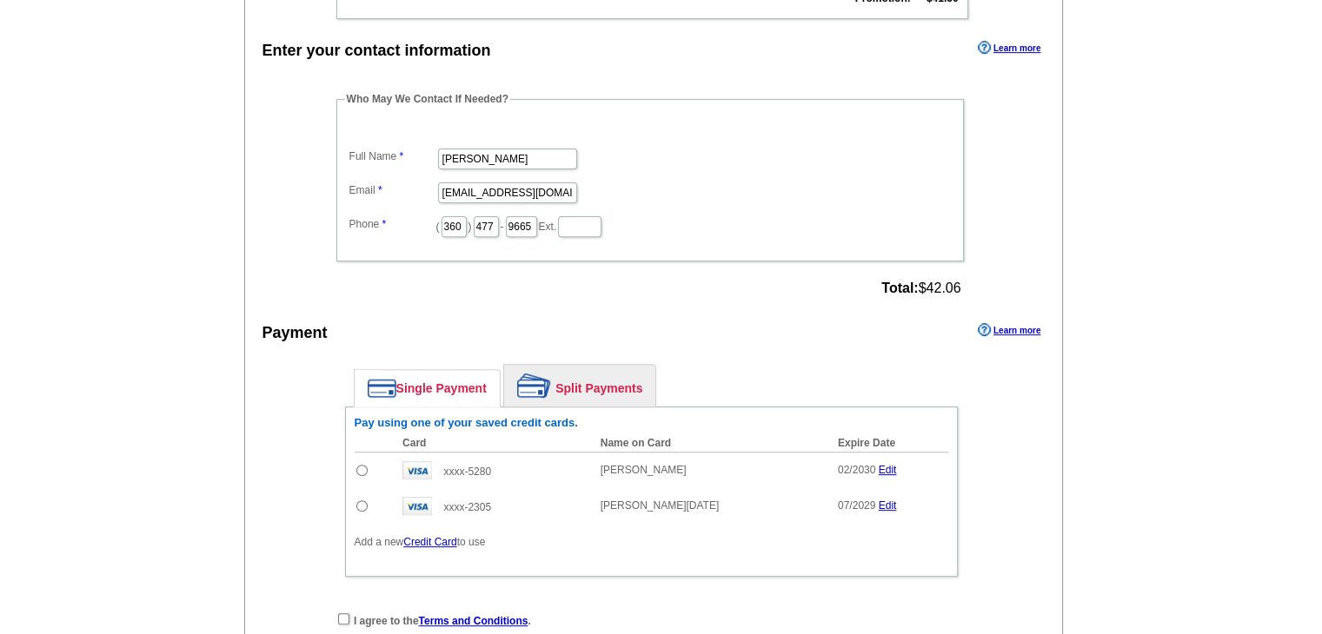
click at [362, 465] on input "radio" at bounding box center [361, 470] width 11 height 11
radio input "true"
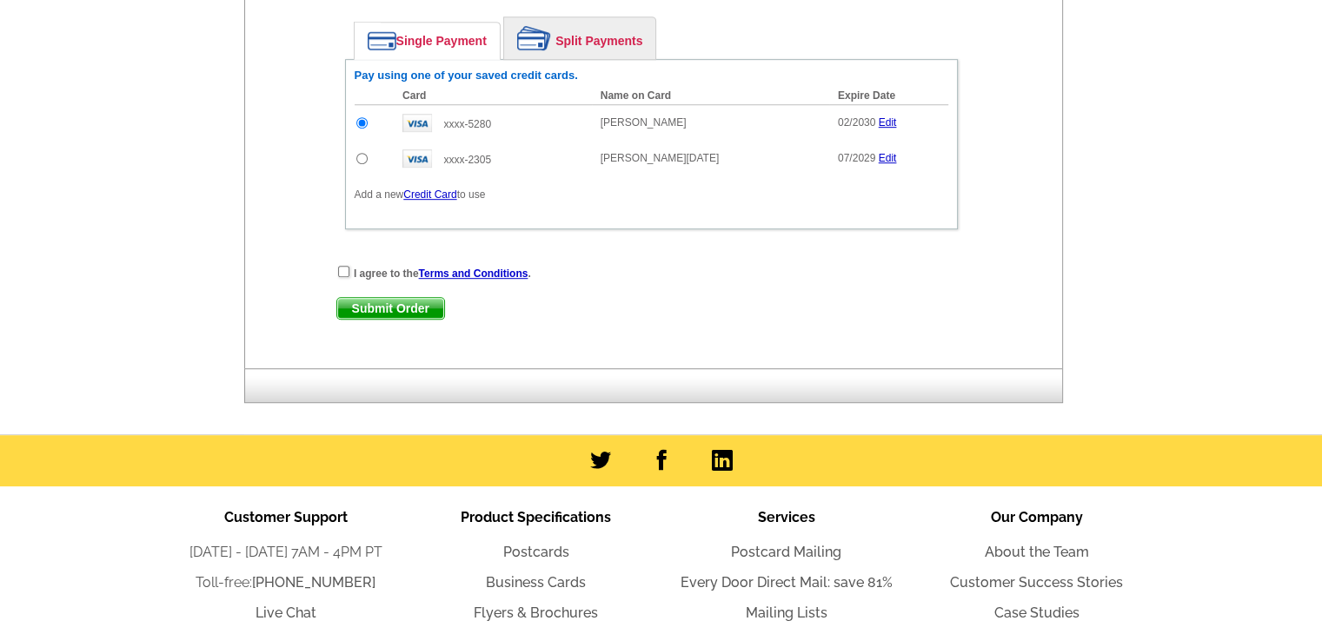
scroll to position [435, 0]
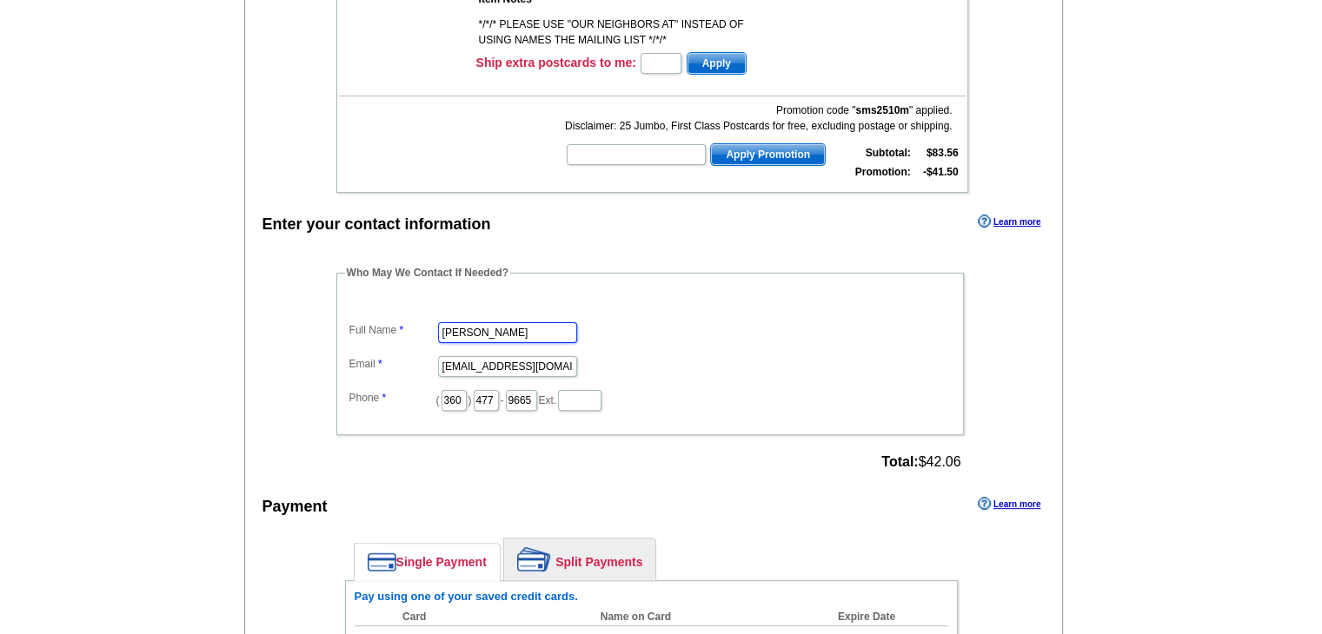
click at [489, 331] on input "Rose McCreary" at bounding box center [507, 332] width 139 height 21
type input "[PERSON_NAME]"
click at [495, 358] on input "rose@brodybroker.com" at bounding box center [507, 366] width 139 height 21
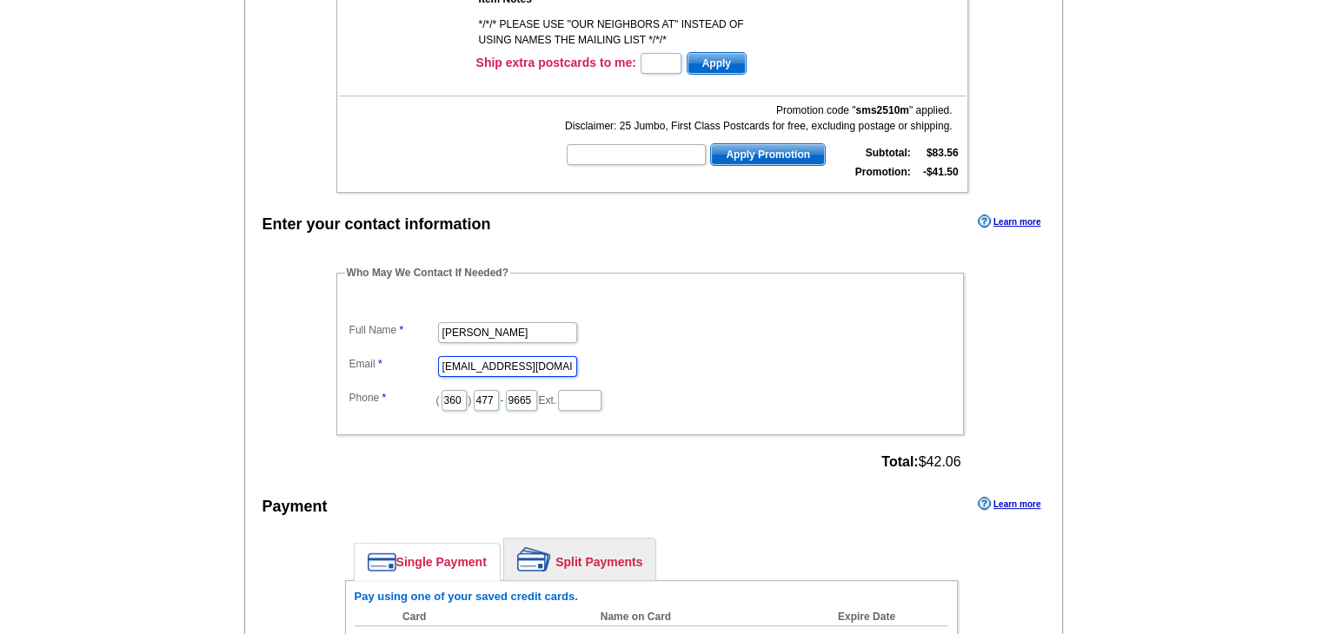
click at [495, 358] on input "rose@brodybroker.com" at bounding box center [507, 366] width 139 height 21
type input "[EMAIL_ADDRESS][DOMAIN_NAME]"
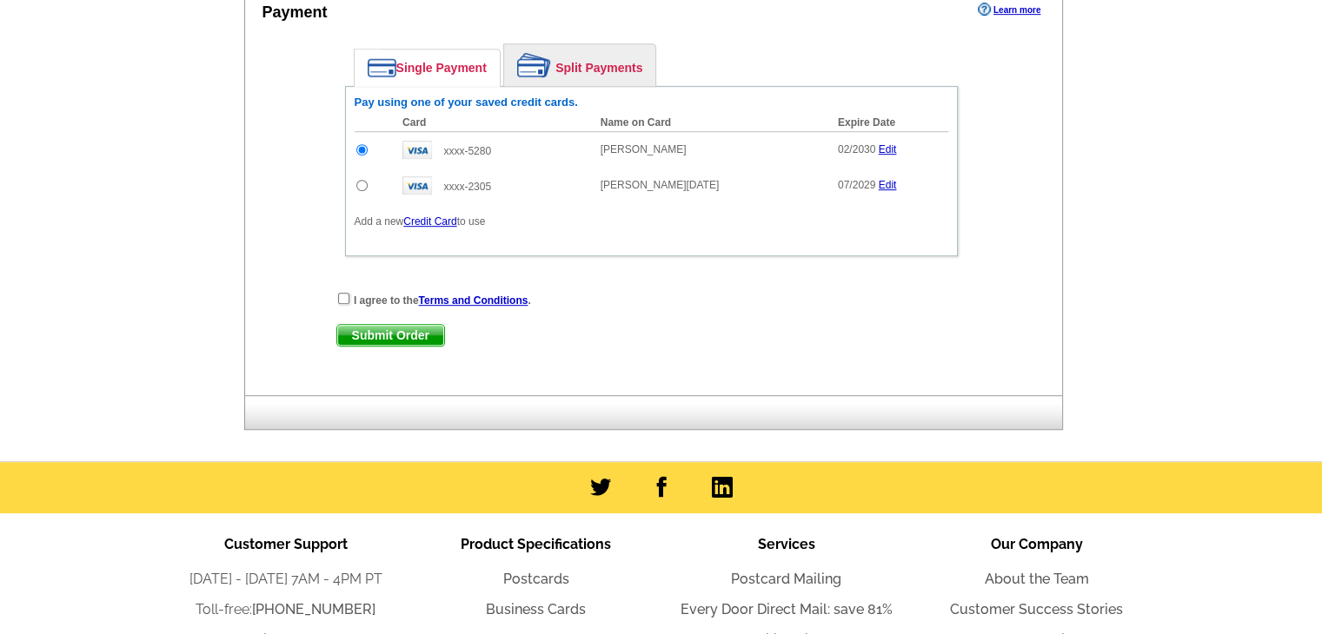
scroll to position [956, 0]
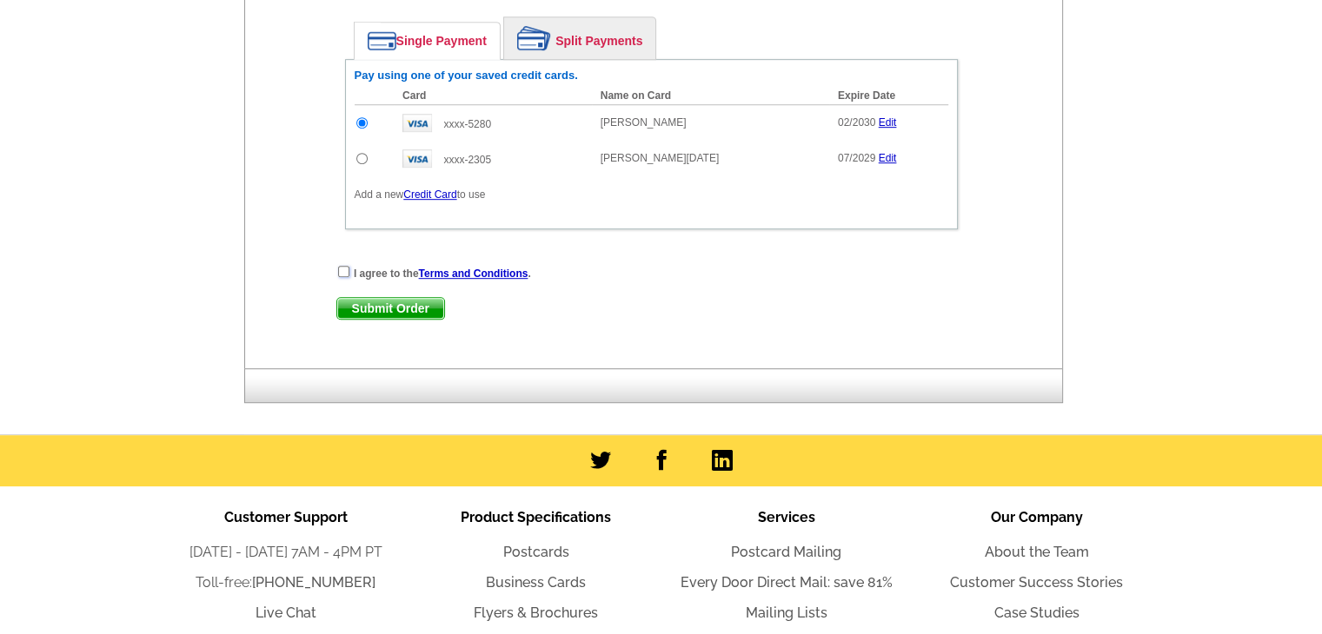
click at [342, 266] on input "checkbox" at bounding box center [343, 271] width 11 height 11
checkbox input "true"
drag, startPoint x: 379, startPoint y: 299, endPoint x: 1275, endPoint y: 269, distance: 896.4
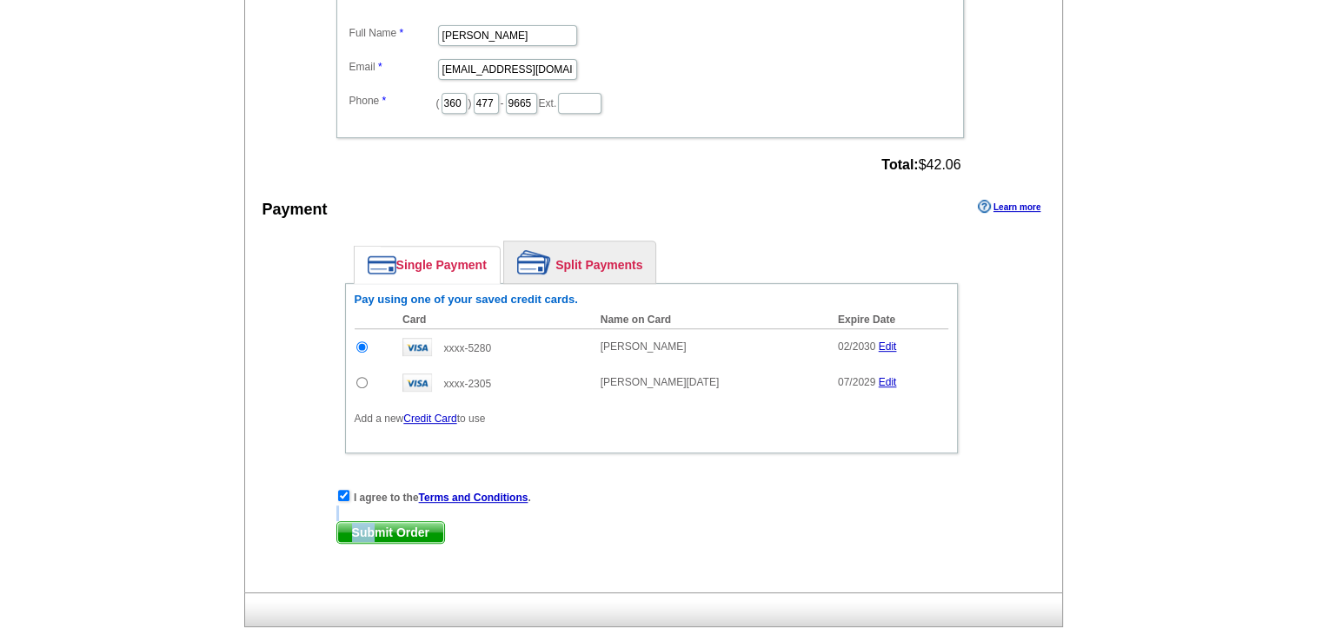
scroll to position [261, 0]
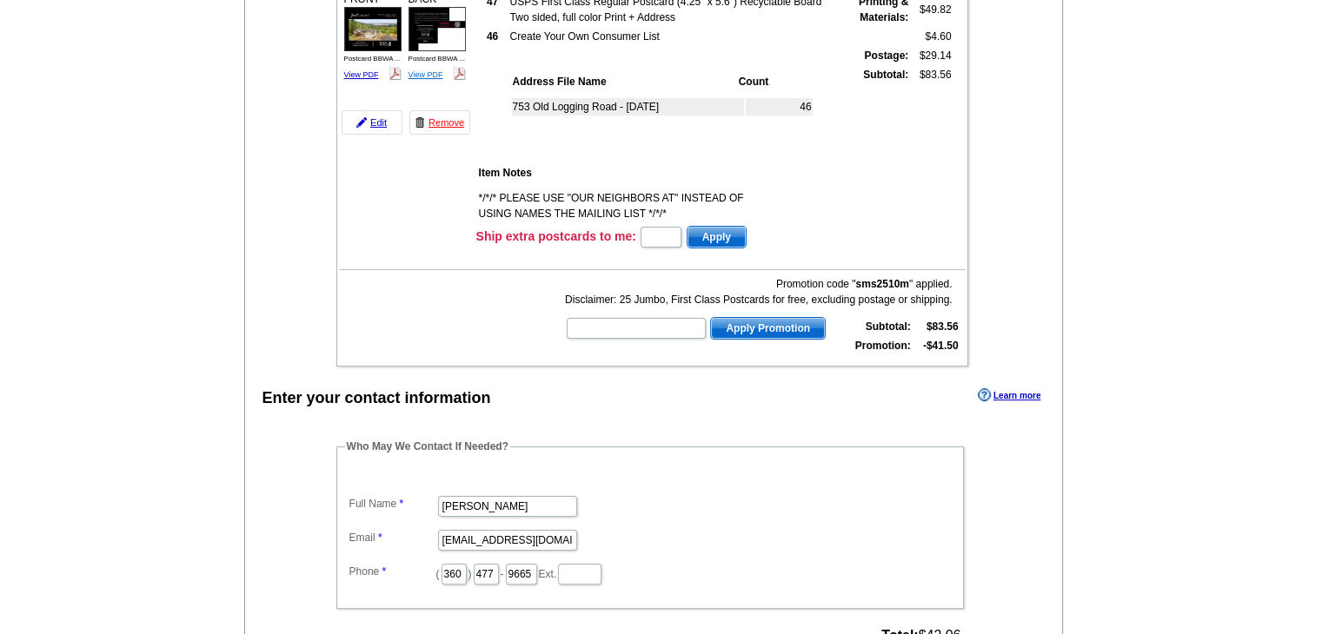
drag, startPoint x: 417, startPoint y: 81, endPoint x: 434, endPoint y: 74, distance: 17.9
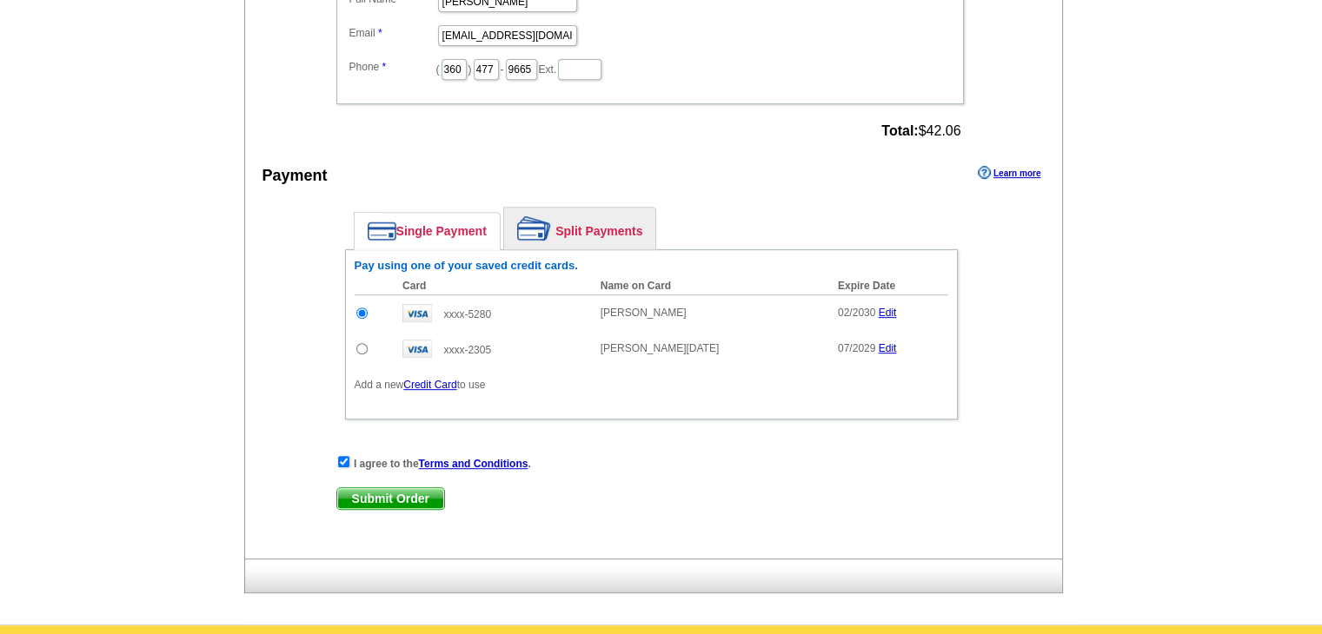
scroll to position [768, 0]
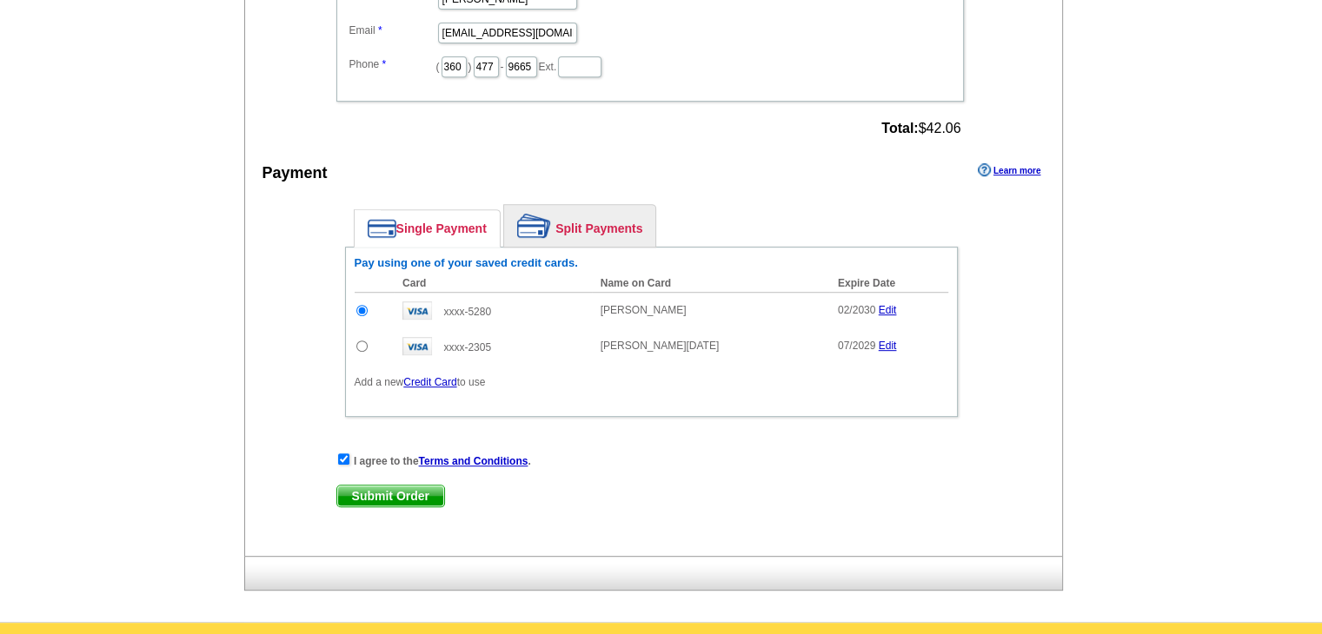
click at [416, 486] on span "Submit Order" at bounding box center [390, 496] width 107 height 21
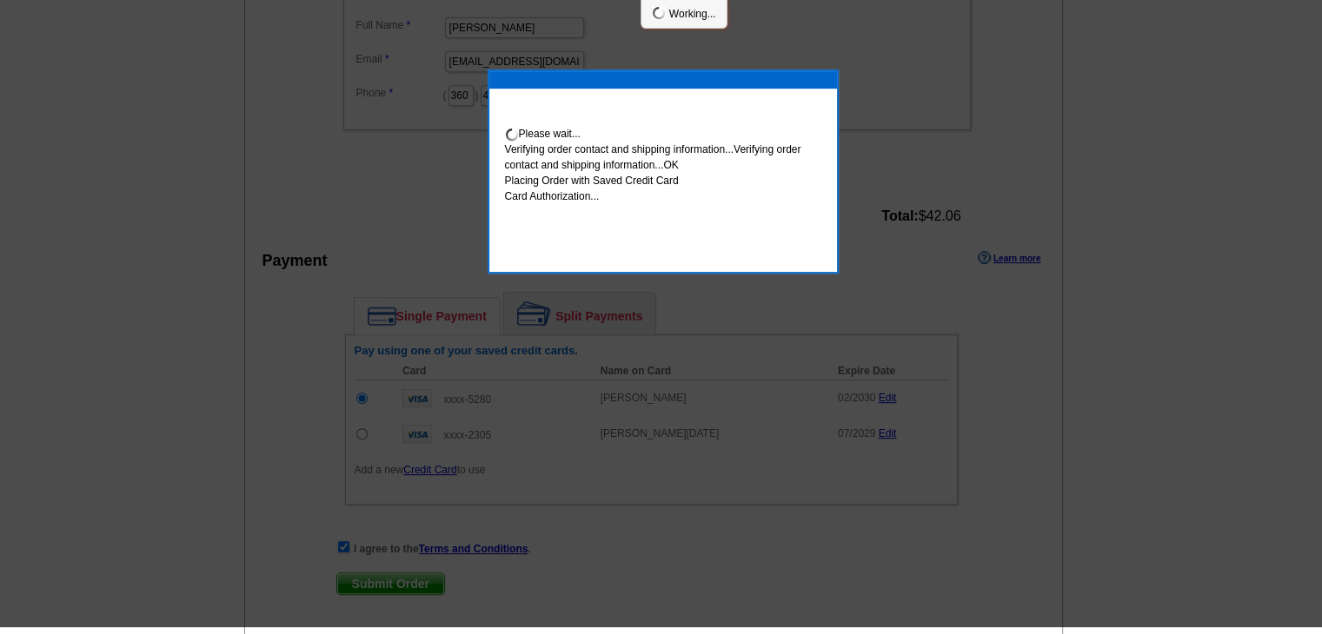
scroll to position [761, 0]
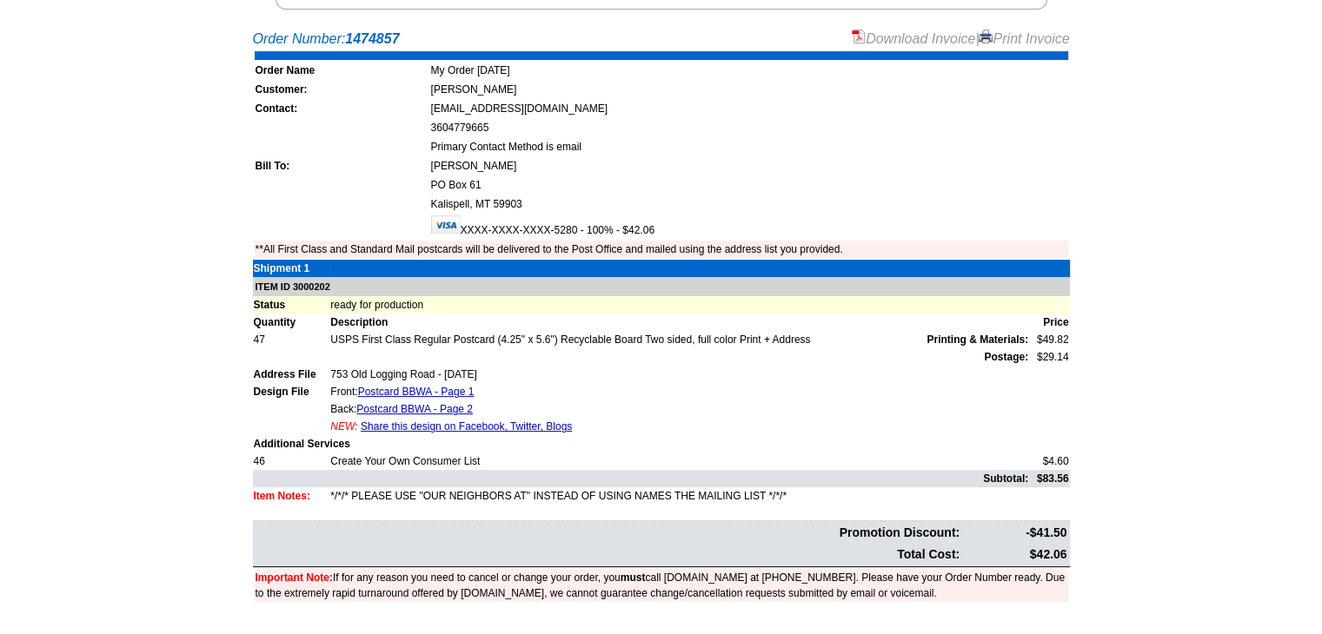
scroll to position [348, 0]
